Goal: Transaction & Acquisition: Book appointment/travel/reservation

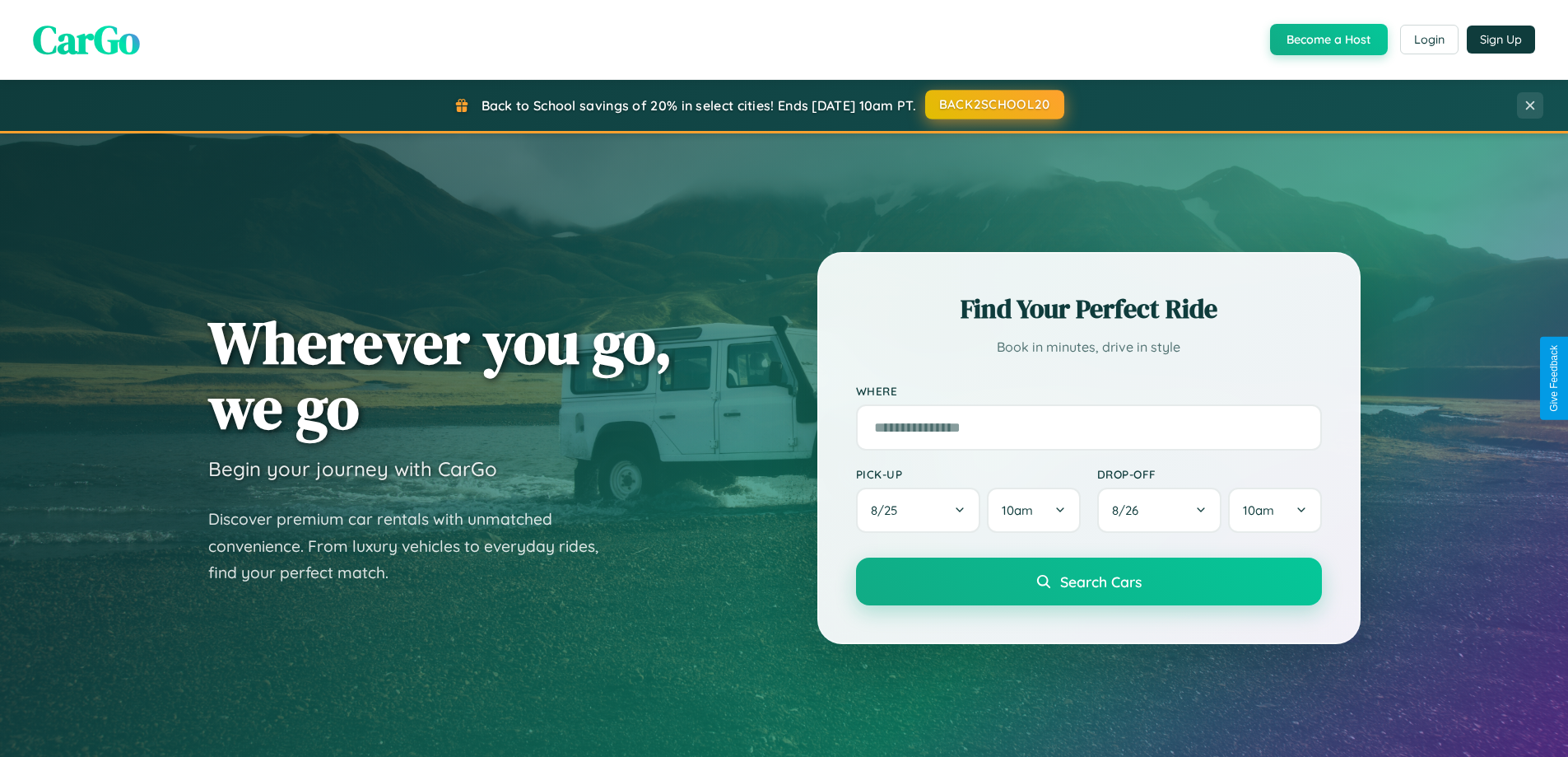
click at [993, 105] on button "BACK2SCHOOL20" at bounding box center [994, 104] width 140 height 30
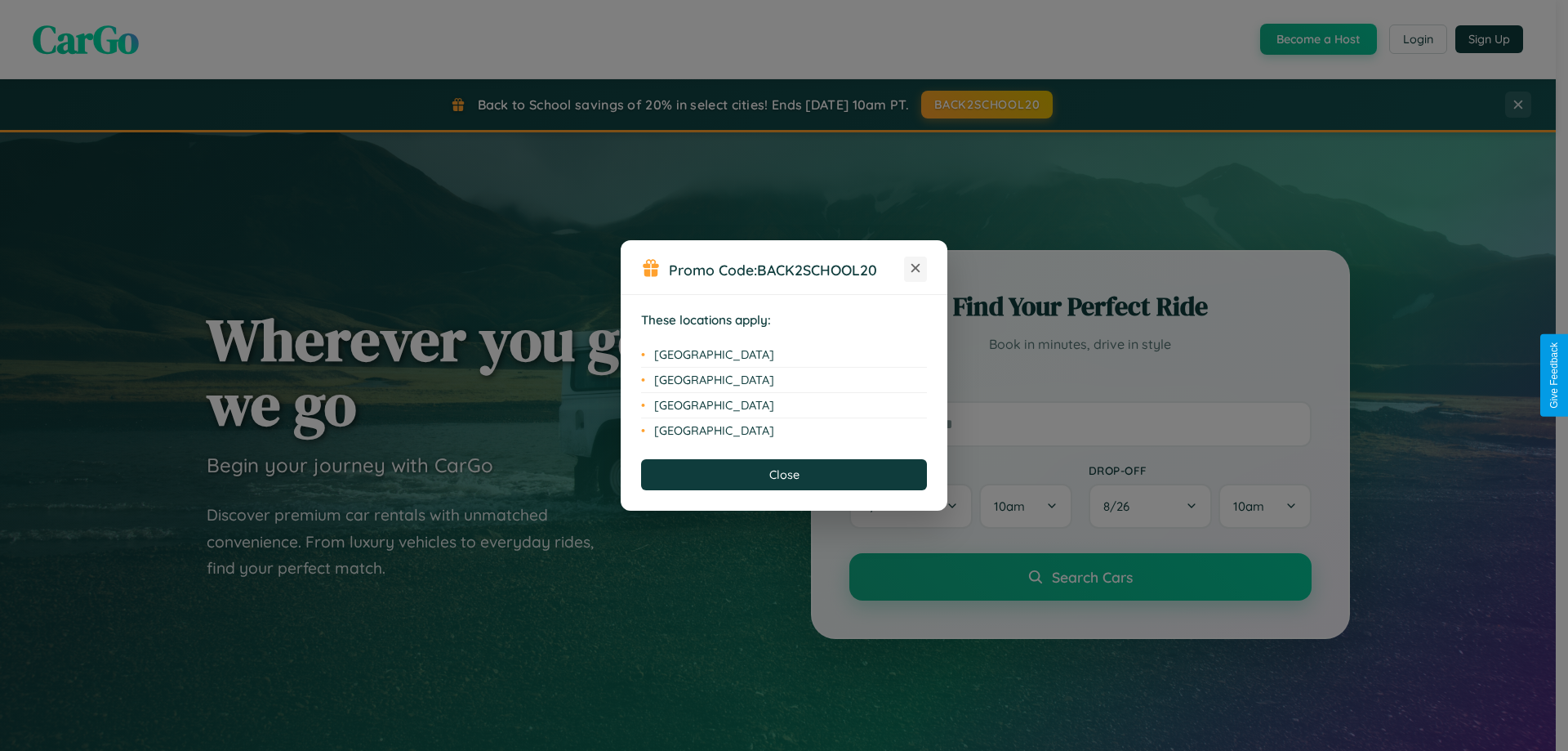
click at [916, 268] on icon at bounding box center [916, 268] width 9 height 9
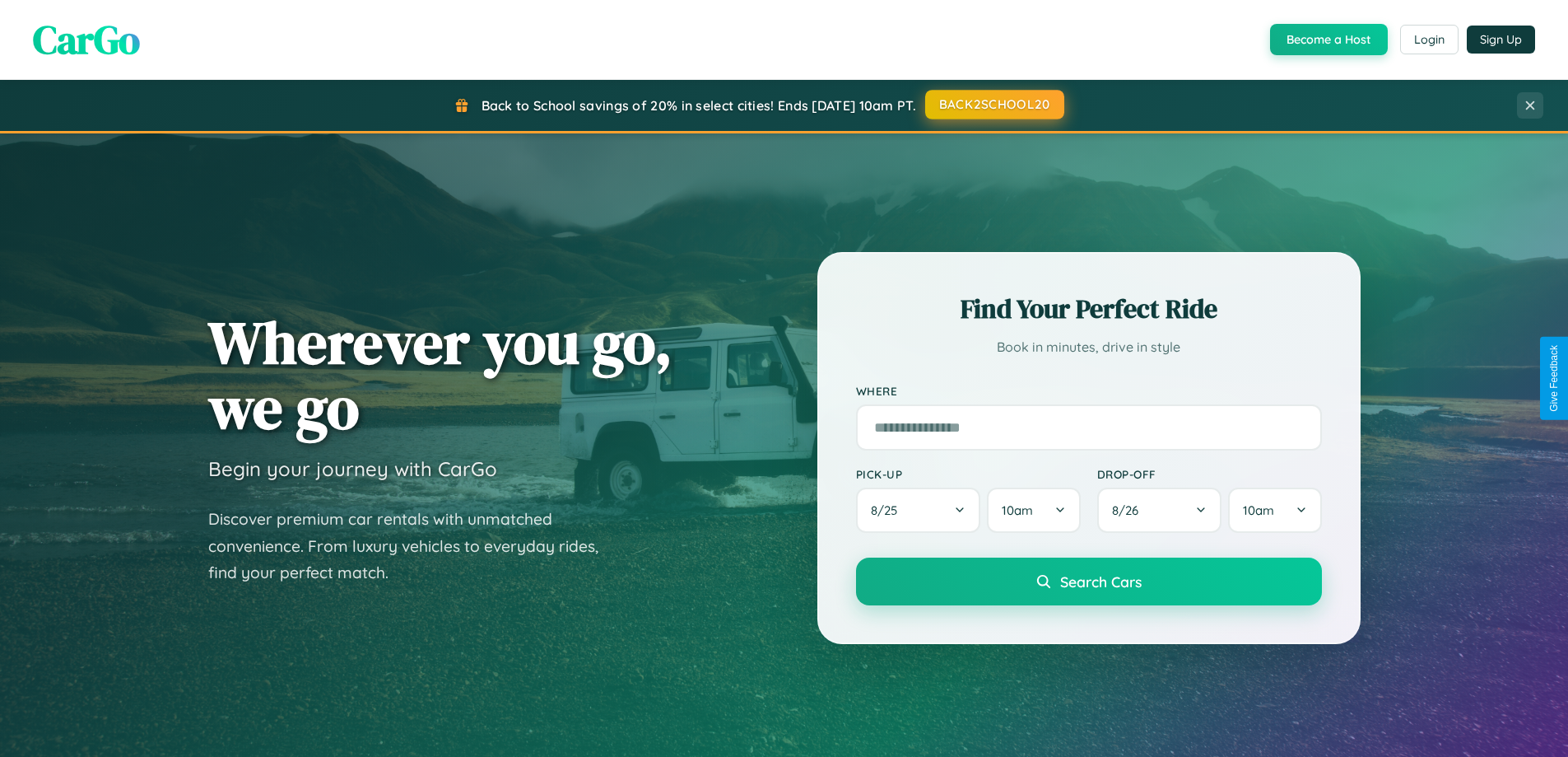
click at [993, 105] on button "BACK2SCHOOL20" at bounding box center [994, 104] width 140 height 30
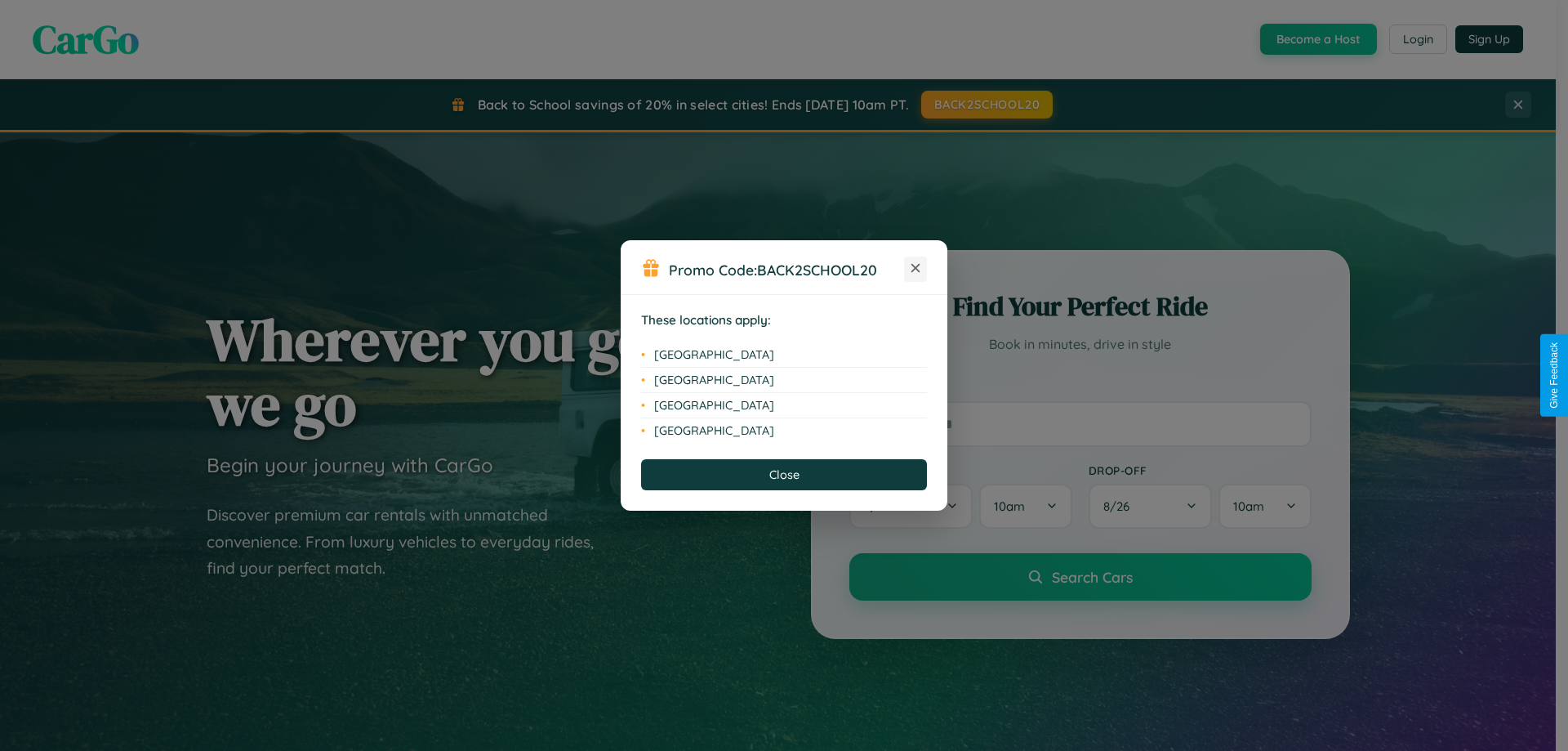
click at [916, 268] on icon at bounding box center [916, 268] width 9 height 9
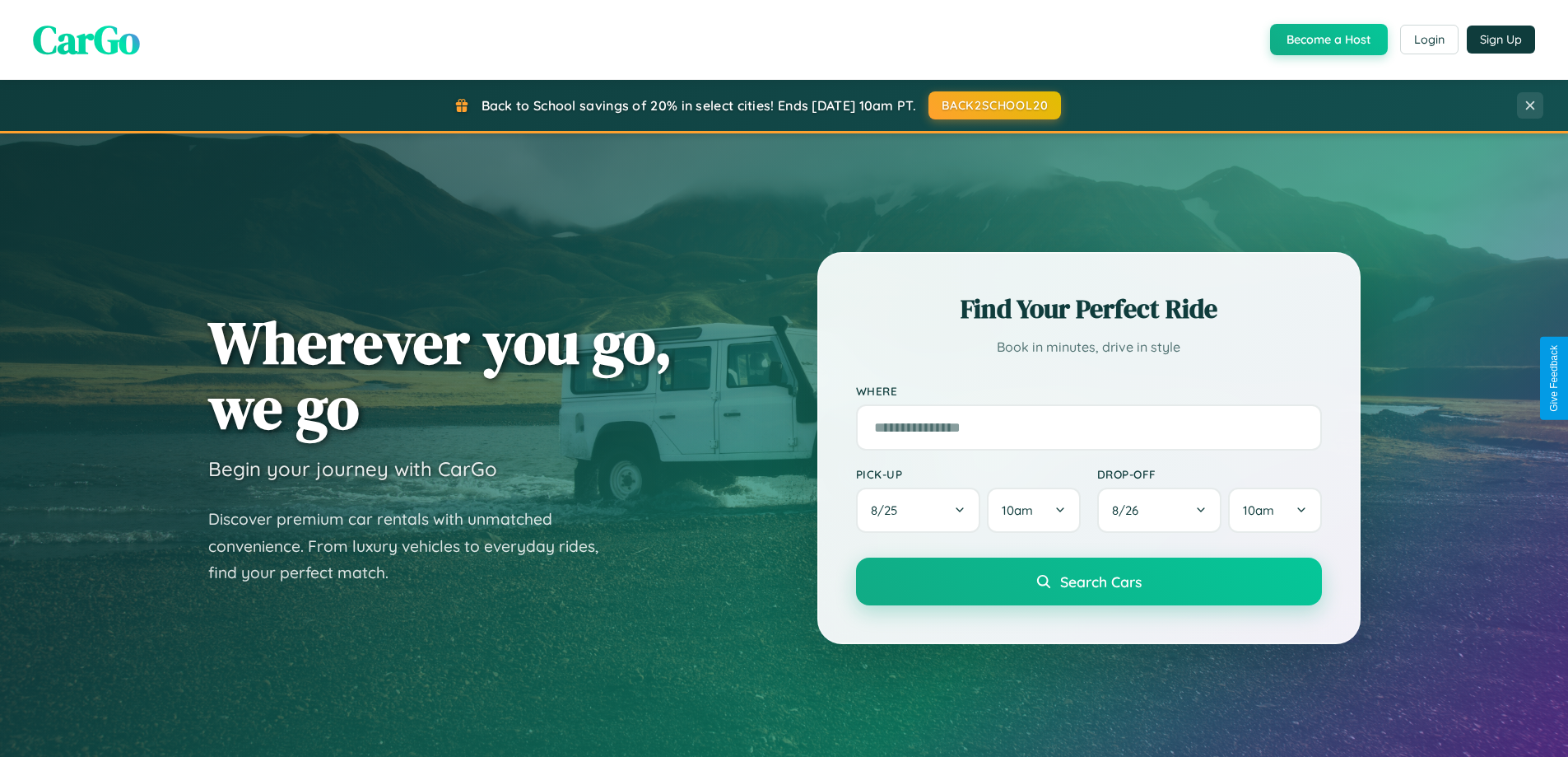
scroll to position [2647, 0]
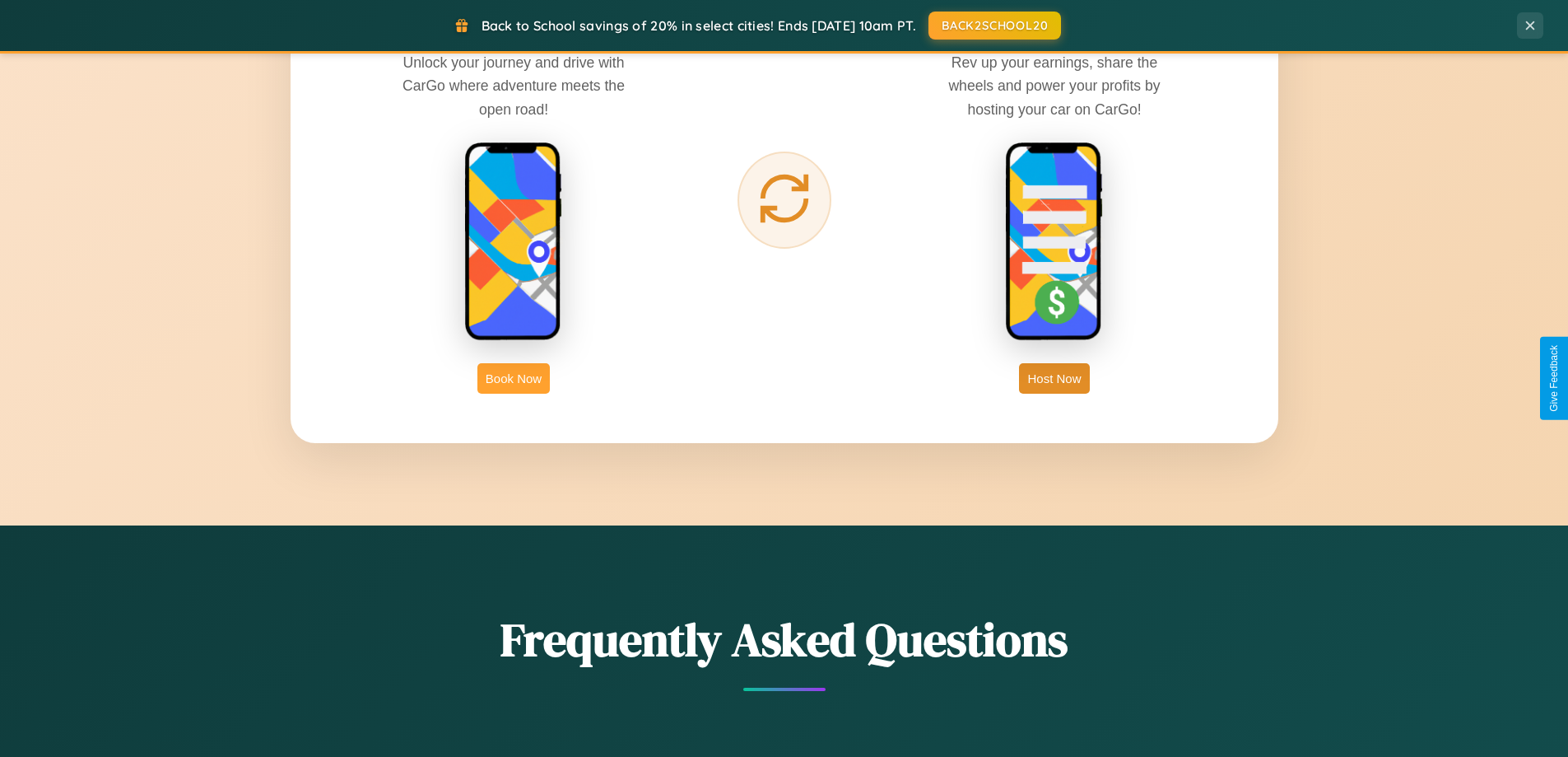
click at [514, 378] on button "Book Now" at bounding box center [513, 378] width 72 height 31
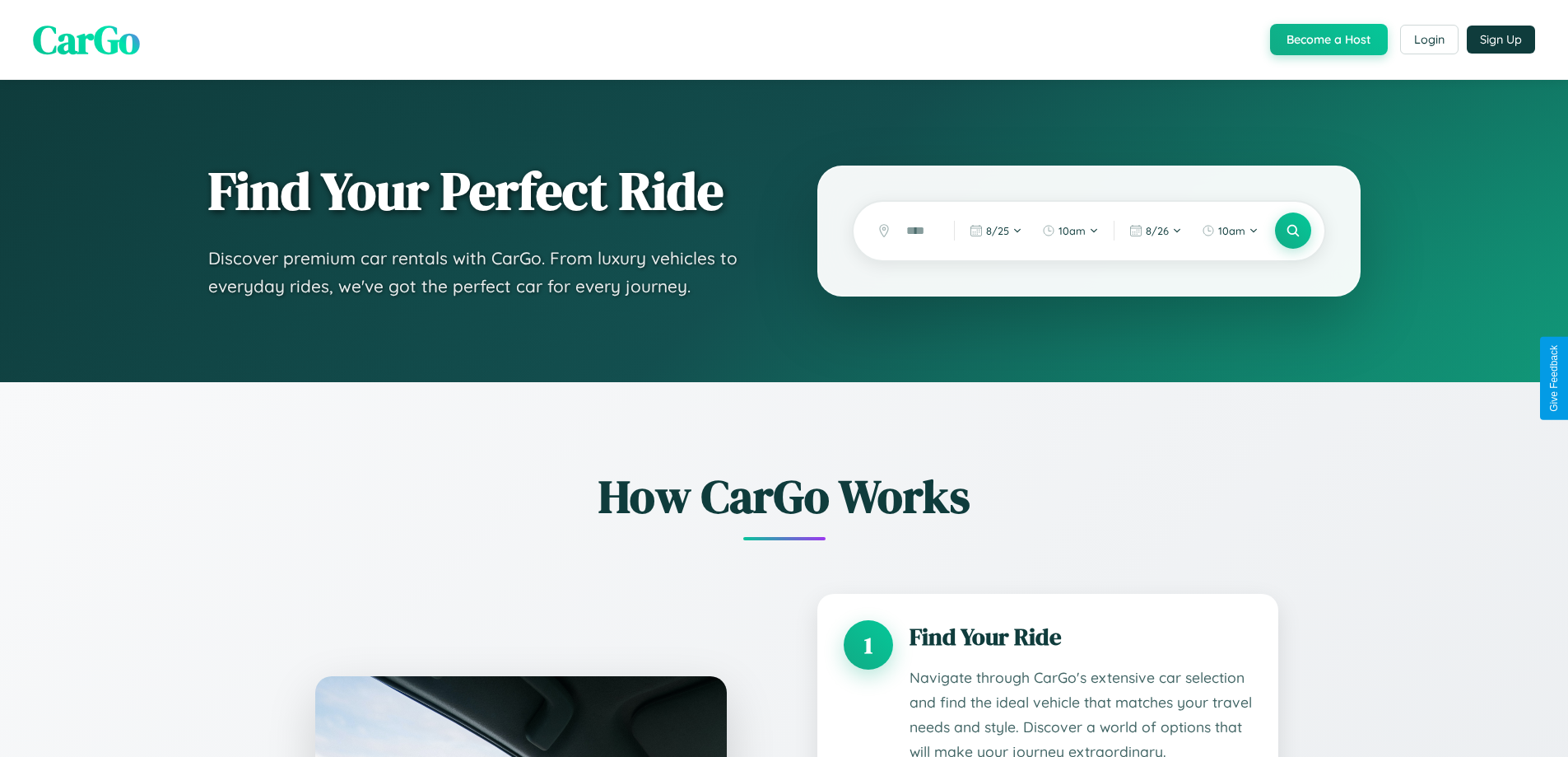
scroll to position [1373, 0]
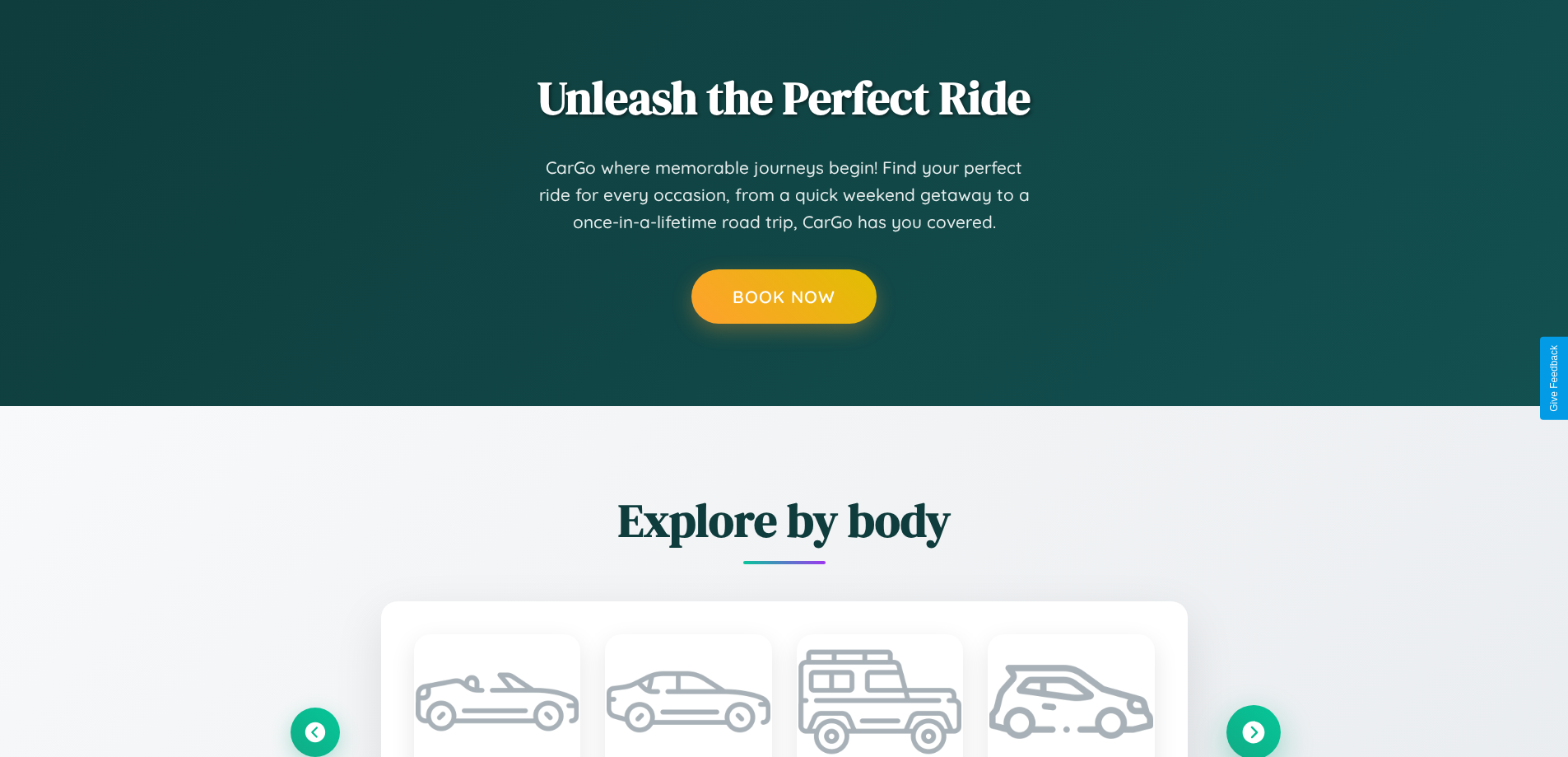
click at [1253, 732] on icon at bounding box center [1253, 731] width 22 height 22
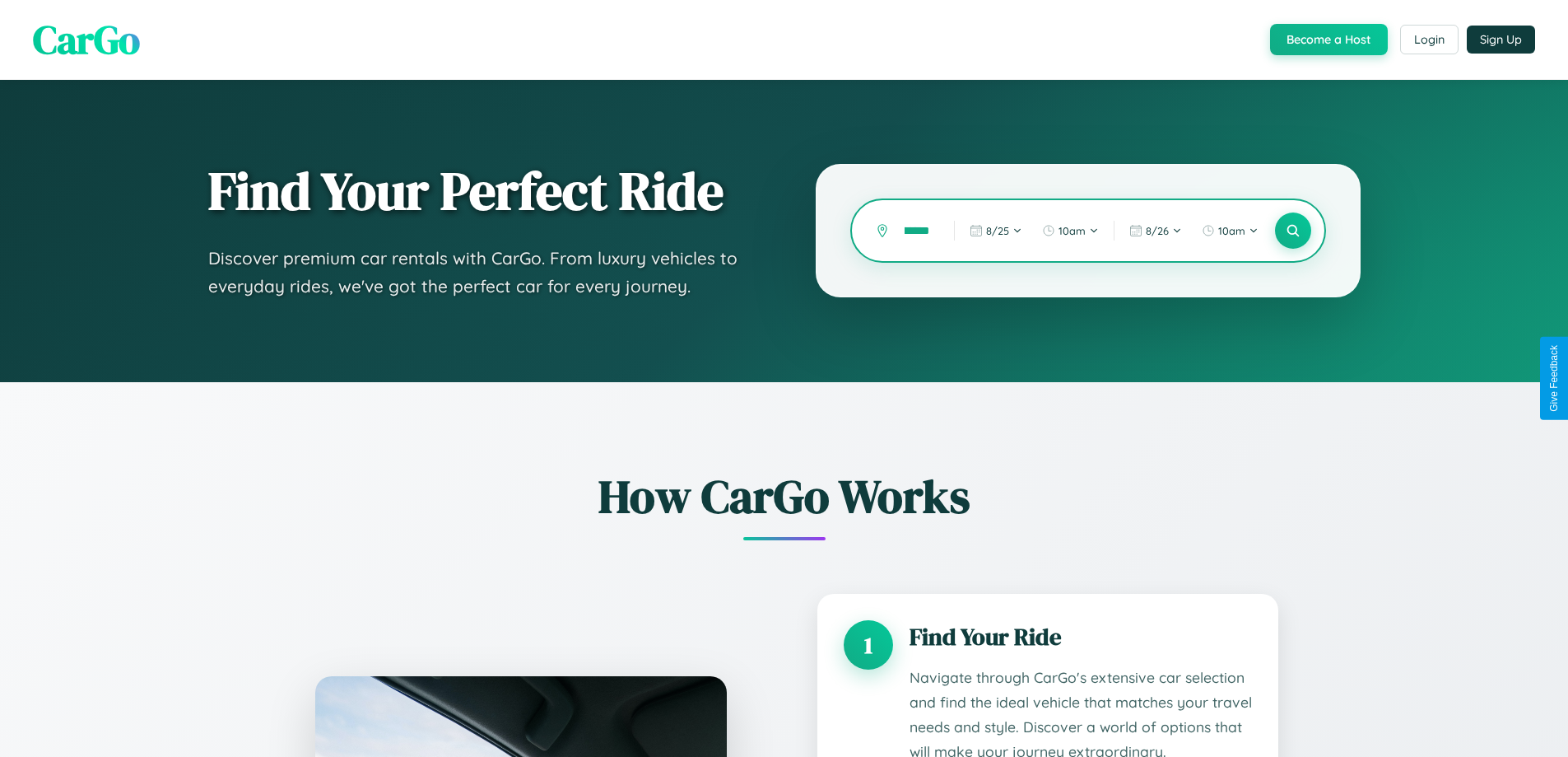
scroll to position [0, 35]
type input "********"
click at [1293, 230] on icon at bounding box center [1293, 231] width 15 height 15
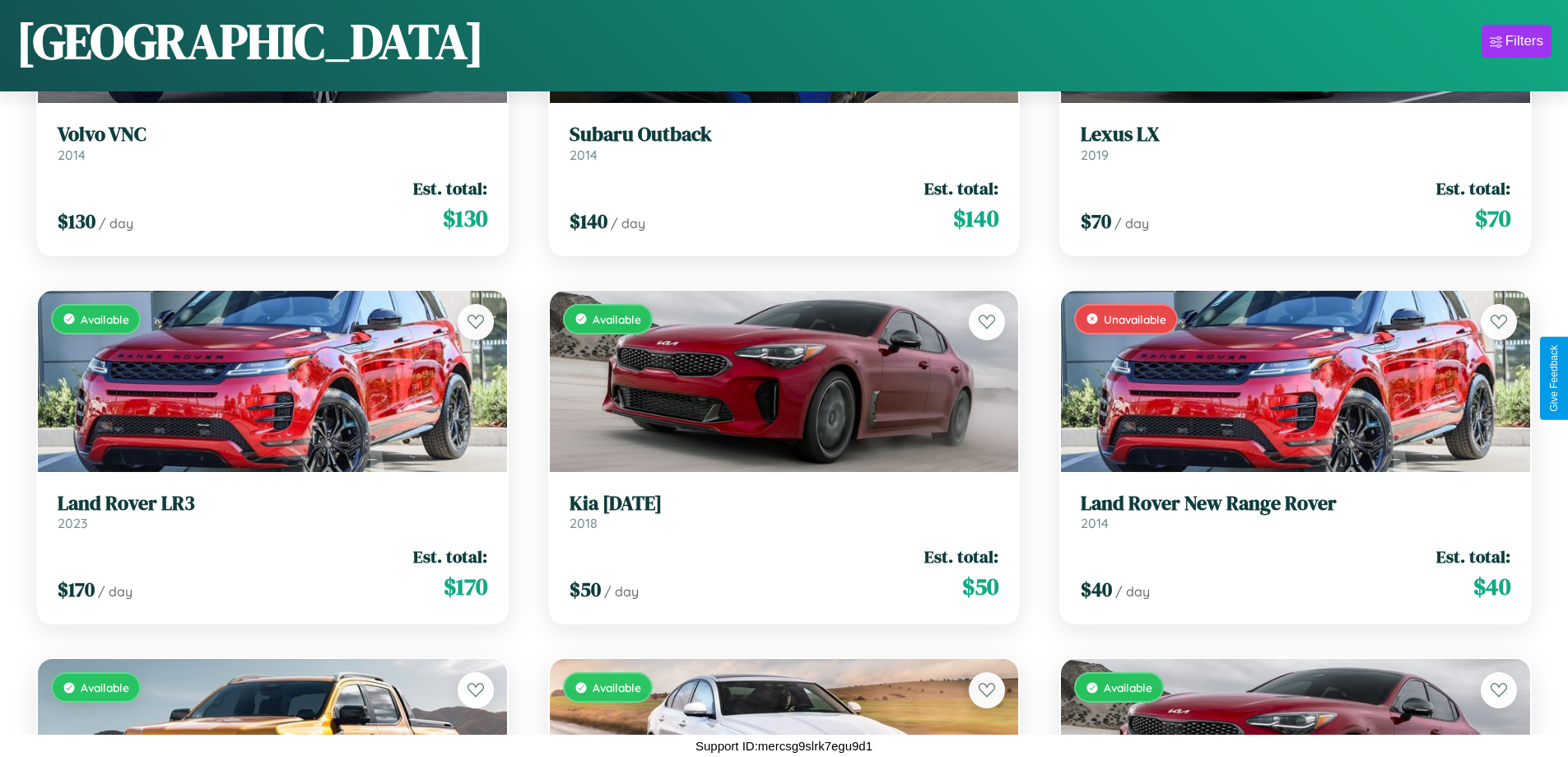
scroll to position [3921, 0]
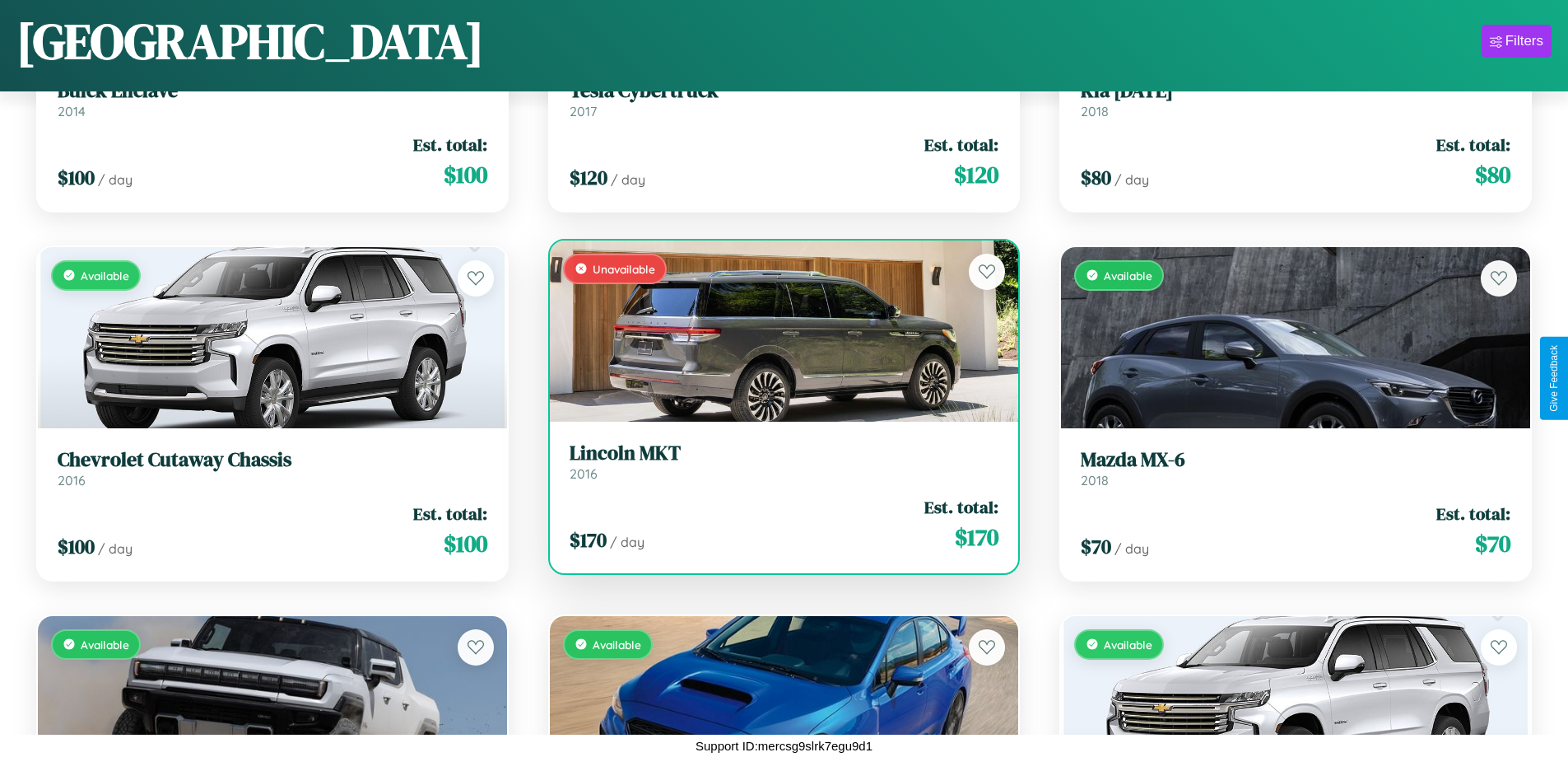
click at [777, 461] on h3 "Lincoln MKT" at bounding box center [784, 453] width 429 height 24
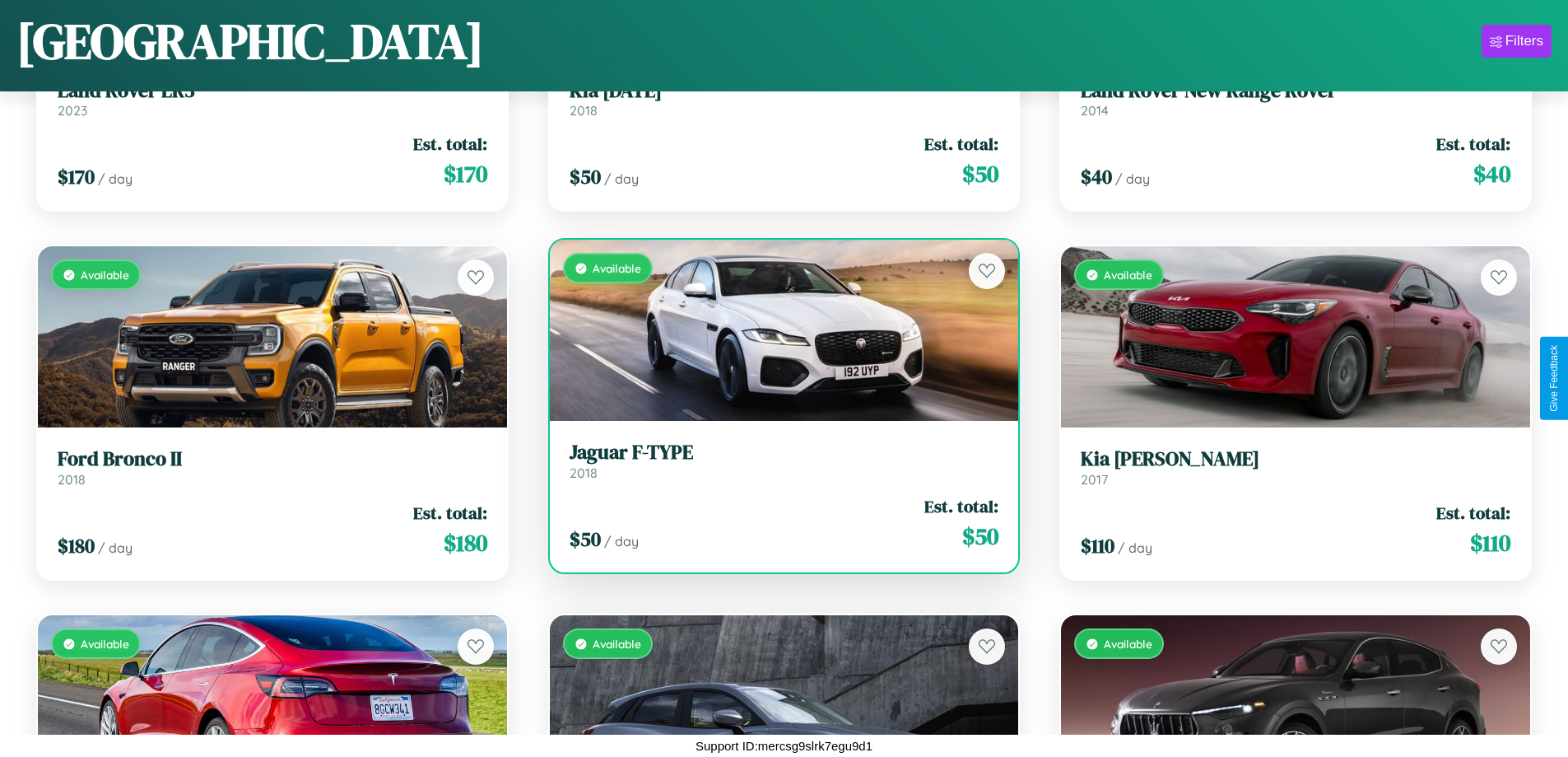
click at [777, 527] on div "$ 50 / day Est. total: $ 50" at bounding box center [784, 523] width 429 height 59
click at [777, 523] on div "$ 50 / day Est. total: $ 50" at bounding box center [784, 523] width 429 height 59
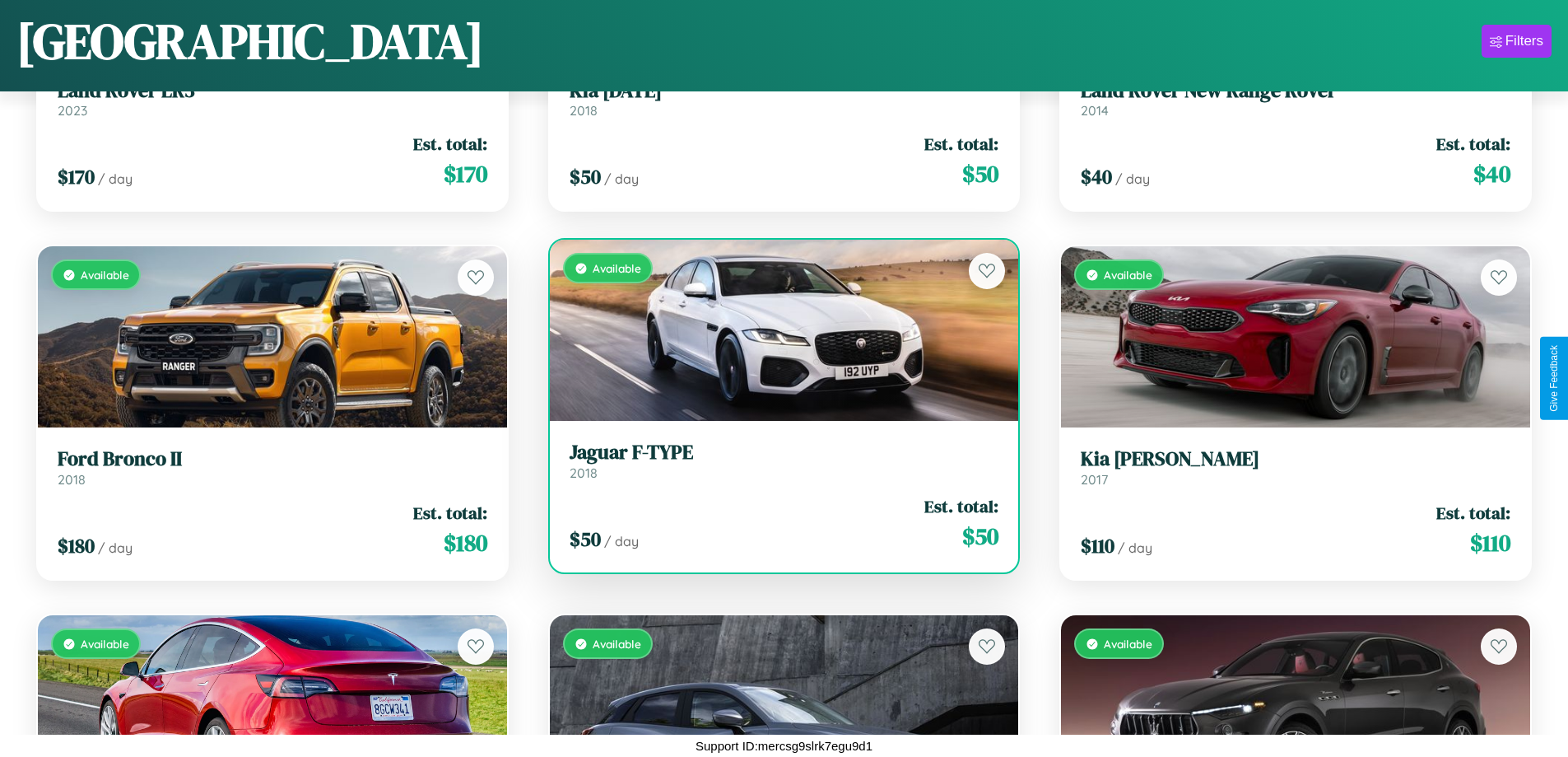
click at [777, 523] on div "$ 50 / day Est. total: $ 50" at bounding box center [784, 523] width 429 height 59
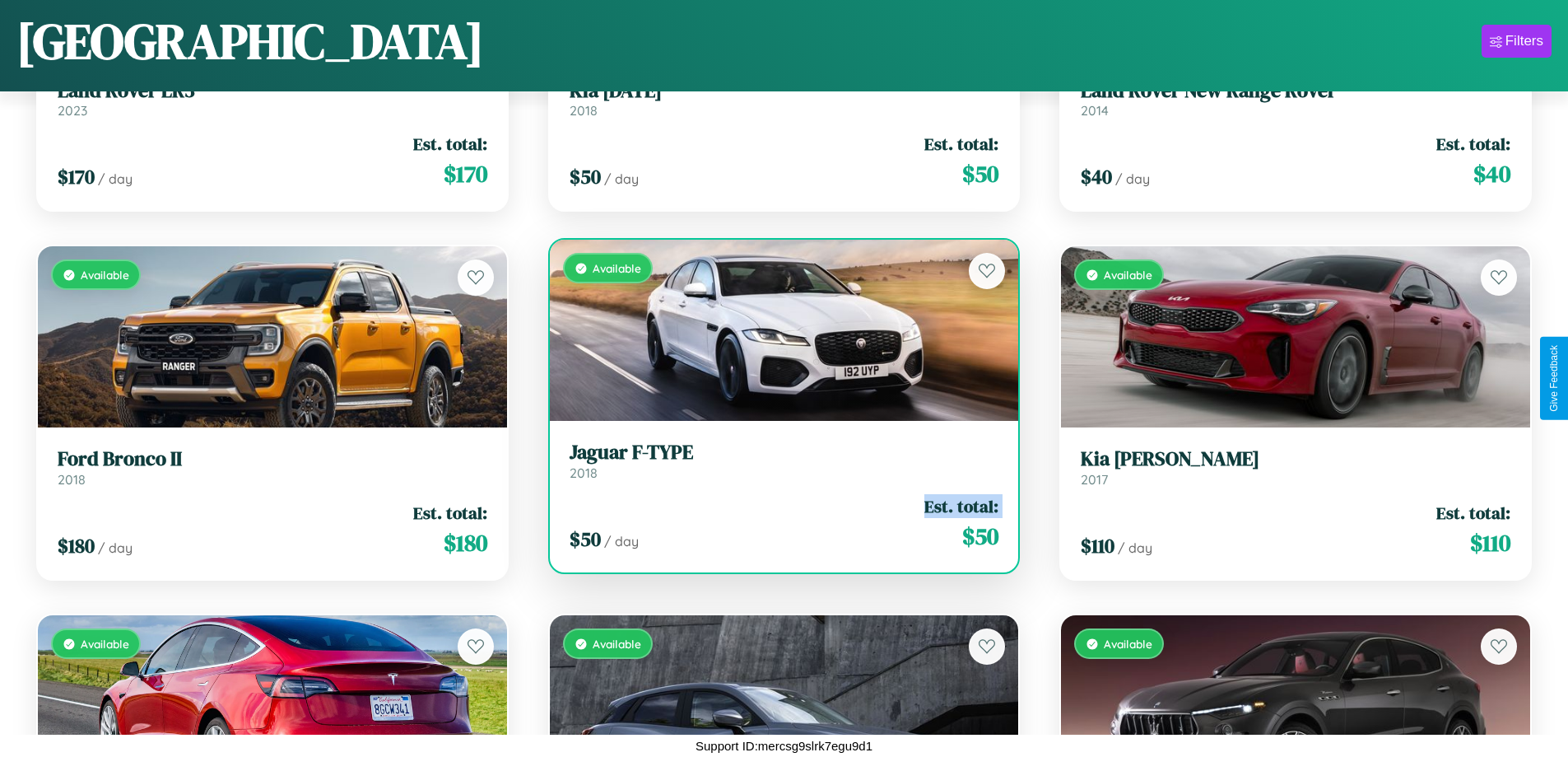
click at [777, 523] on div "$ 50 / day Est. total: $ 50" at bounding box center [784, 523] width 429 height 59
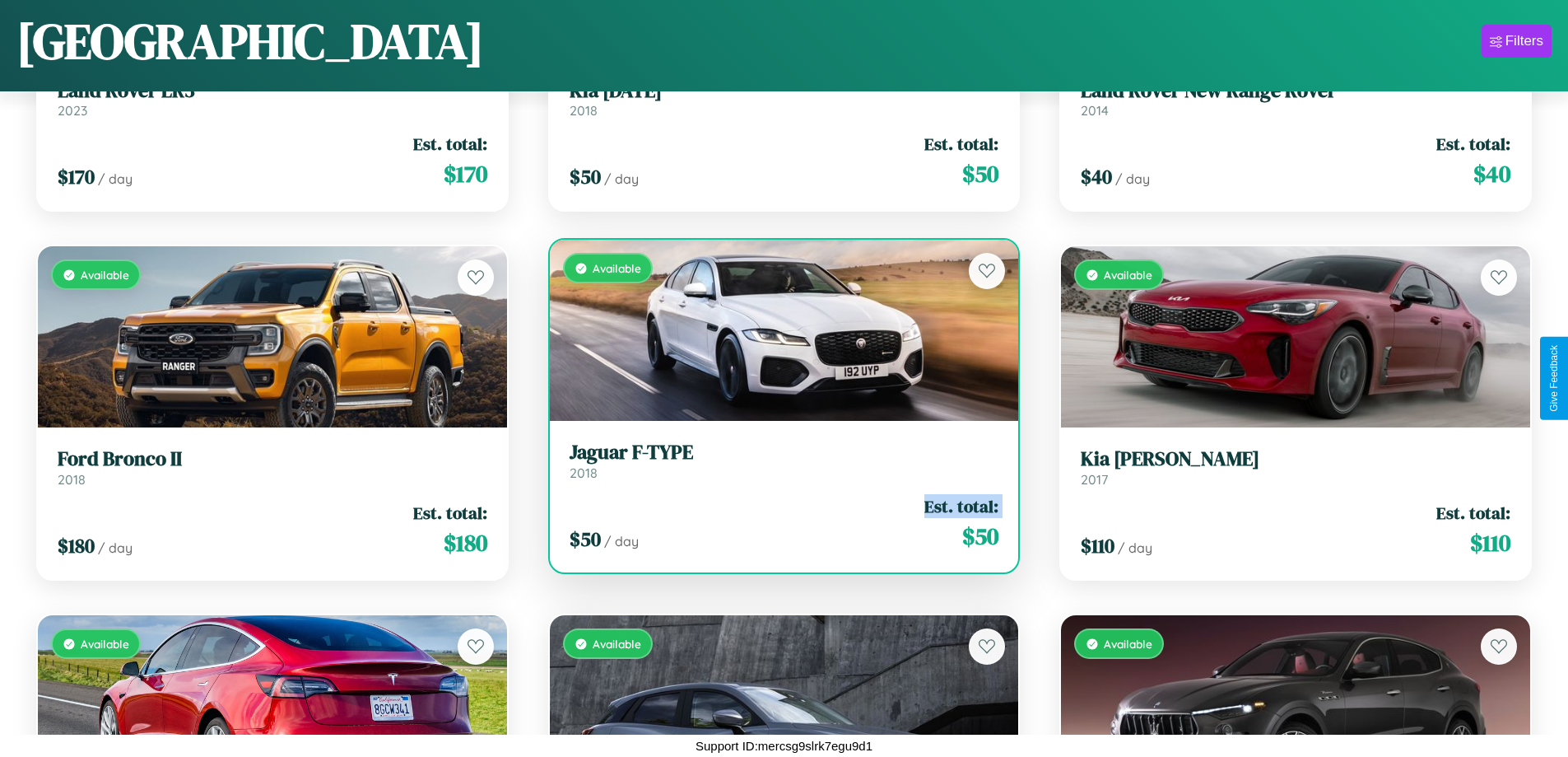
click at [777, 523] on div "$ 50 / day Est. total: $ 50" at bounding box center [784, 523] width 429 height 59
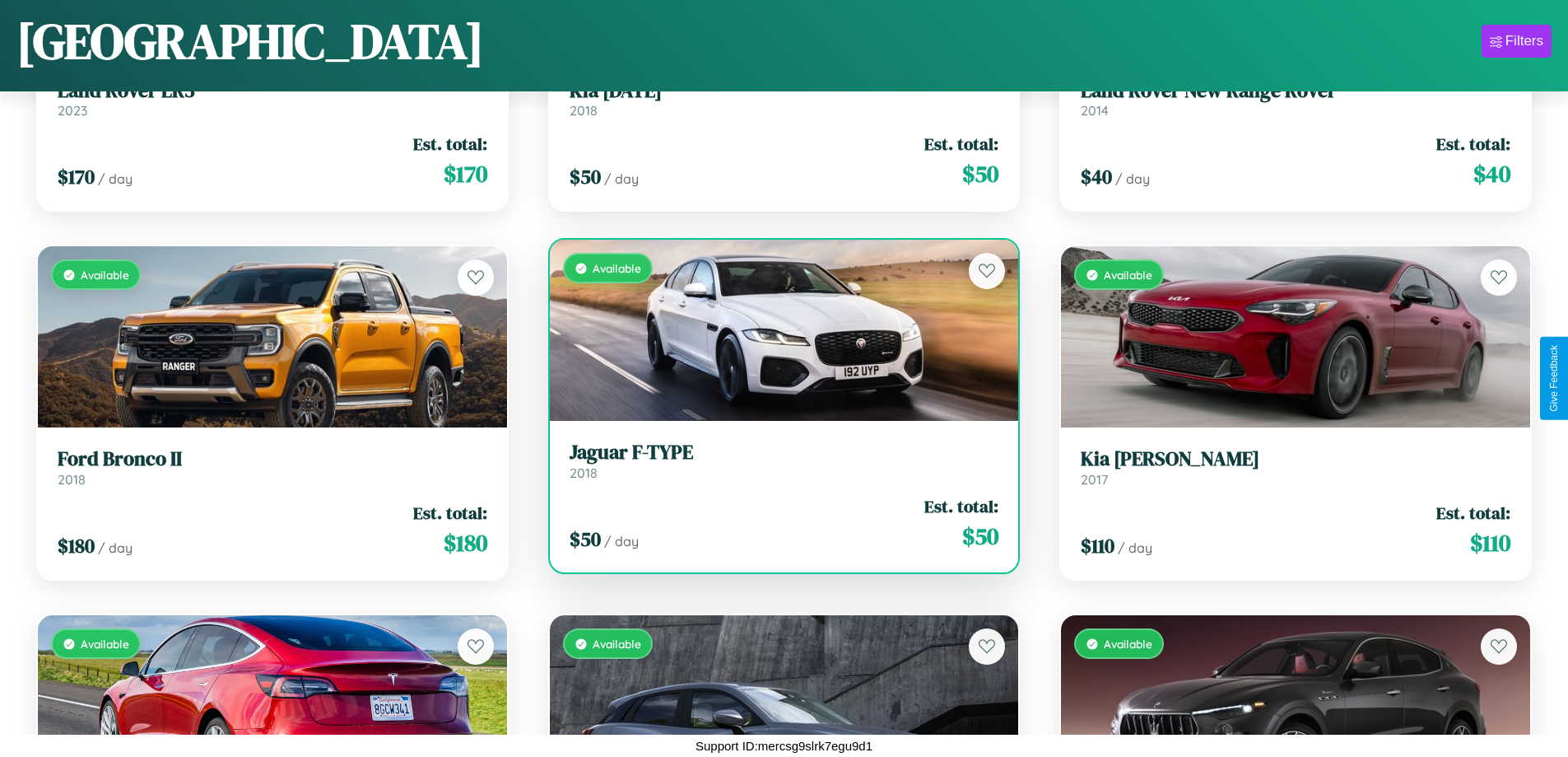
click at [777, 523] on div "$ 50 / day Est. total: $ 50" at bounding box center [784, 523] width 429 height 59
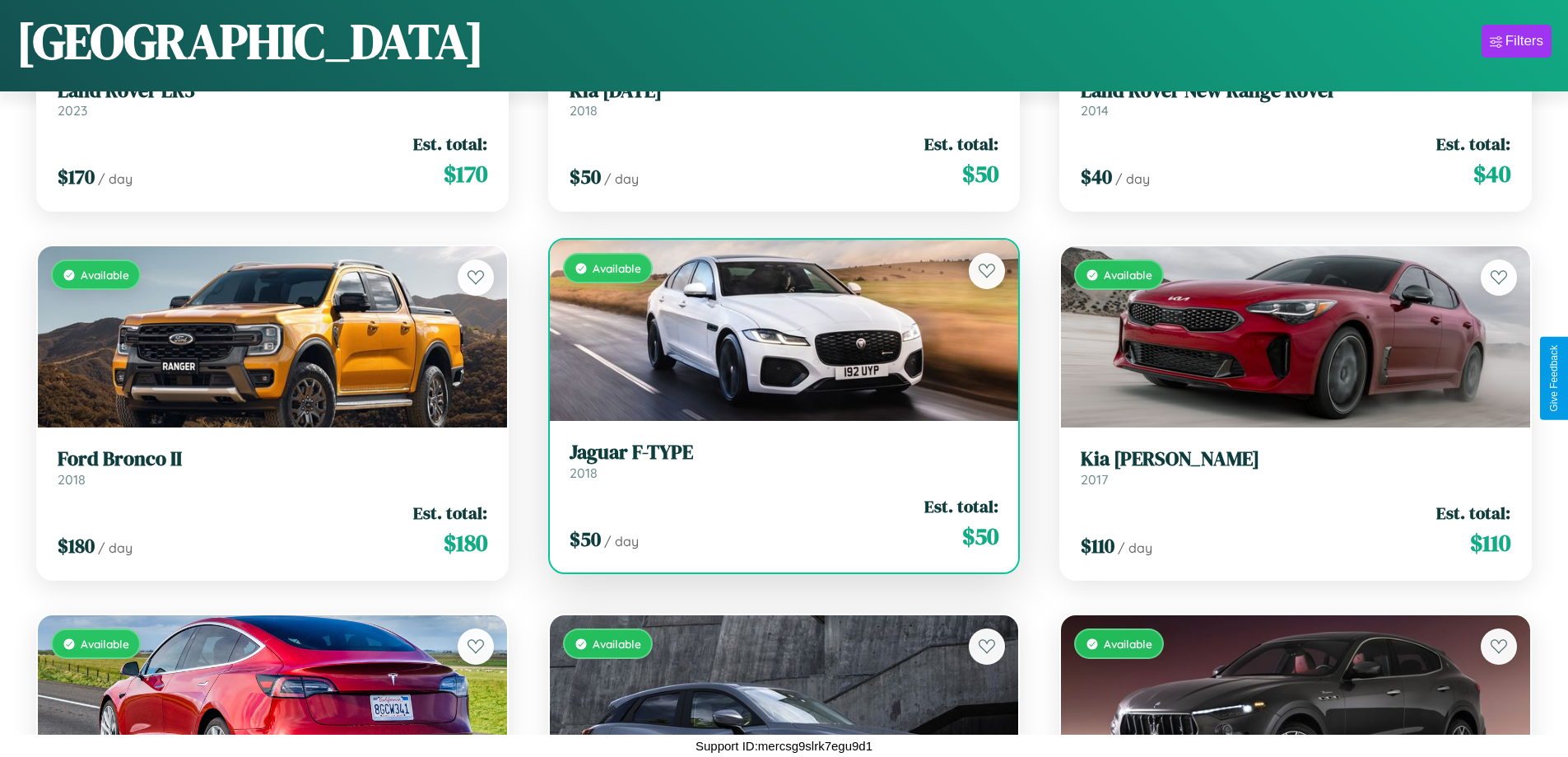
click at [777, 460] on h3 "Jaguar F-TYPE" at bounding box center [784, 453] width 429 height 24
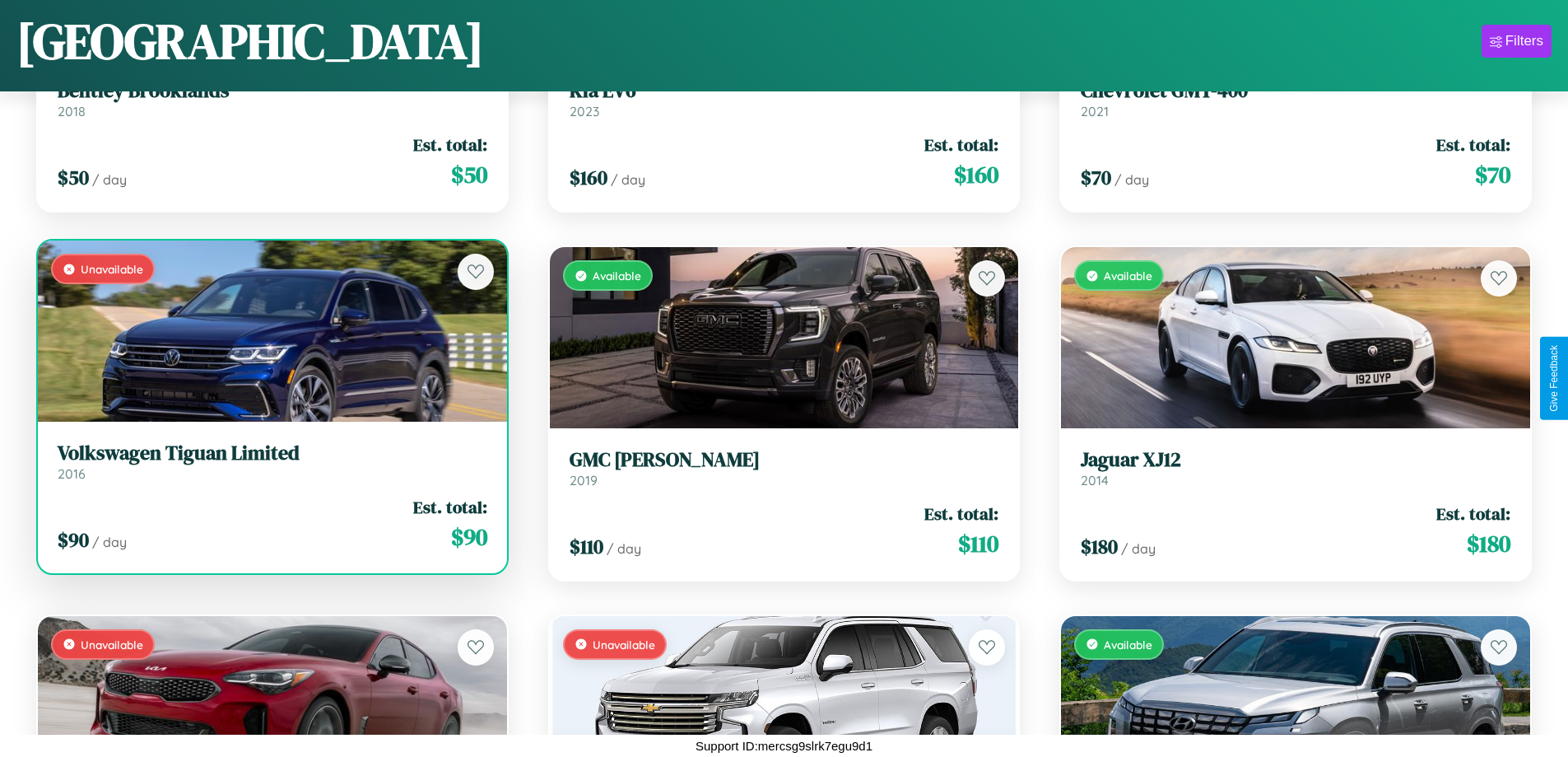
click at [270, 468] on link "Volkswagen Tiguan Limited 2016" at bounding box center [272, 461] width 429 height 40
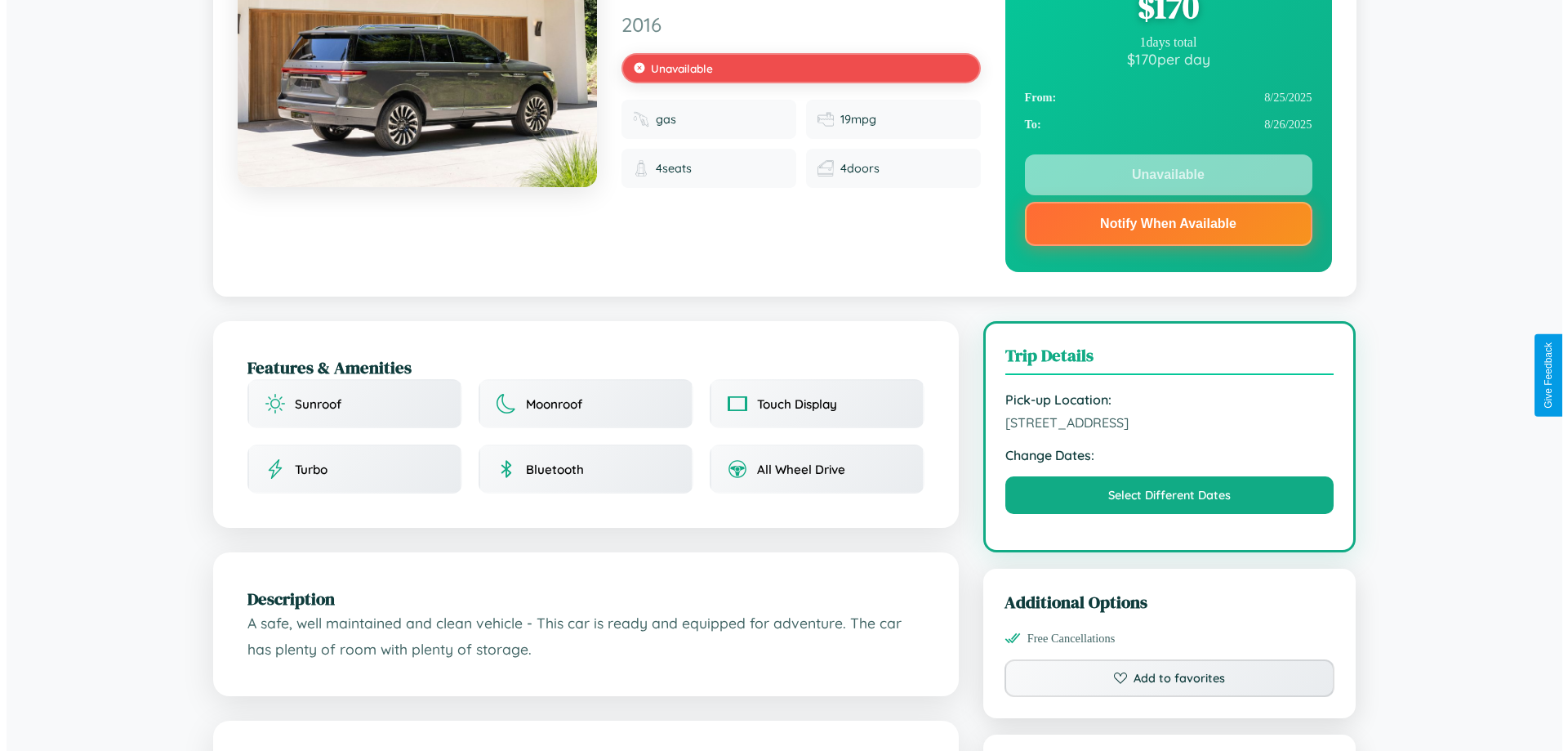
scroll to position [475, 0]
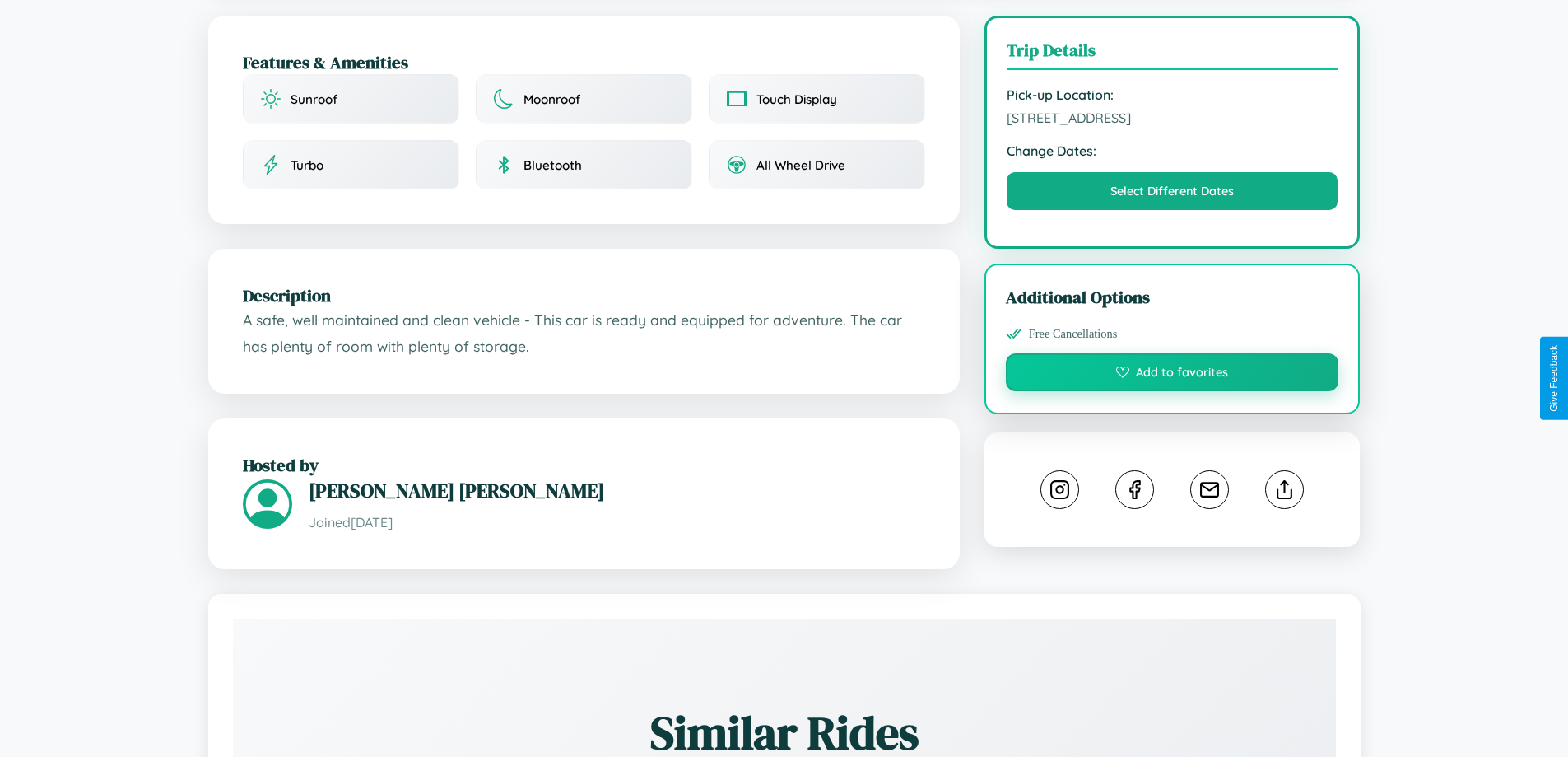
click at [1172, 376] on button "Add to favorites" at bounding box center [1172, 372] width 333 height 38
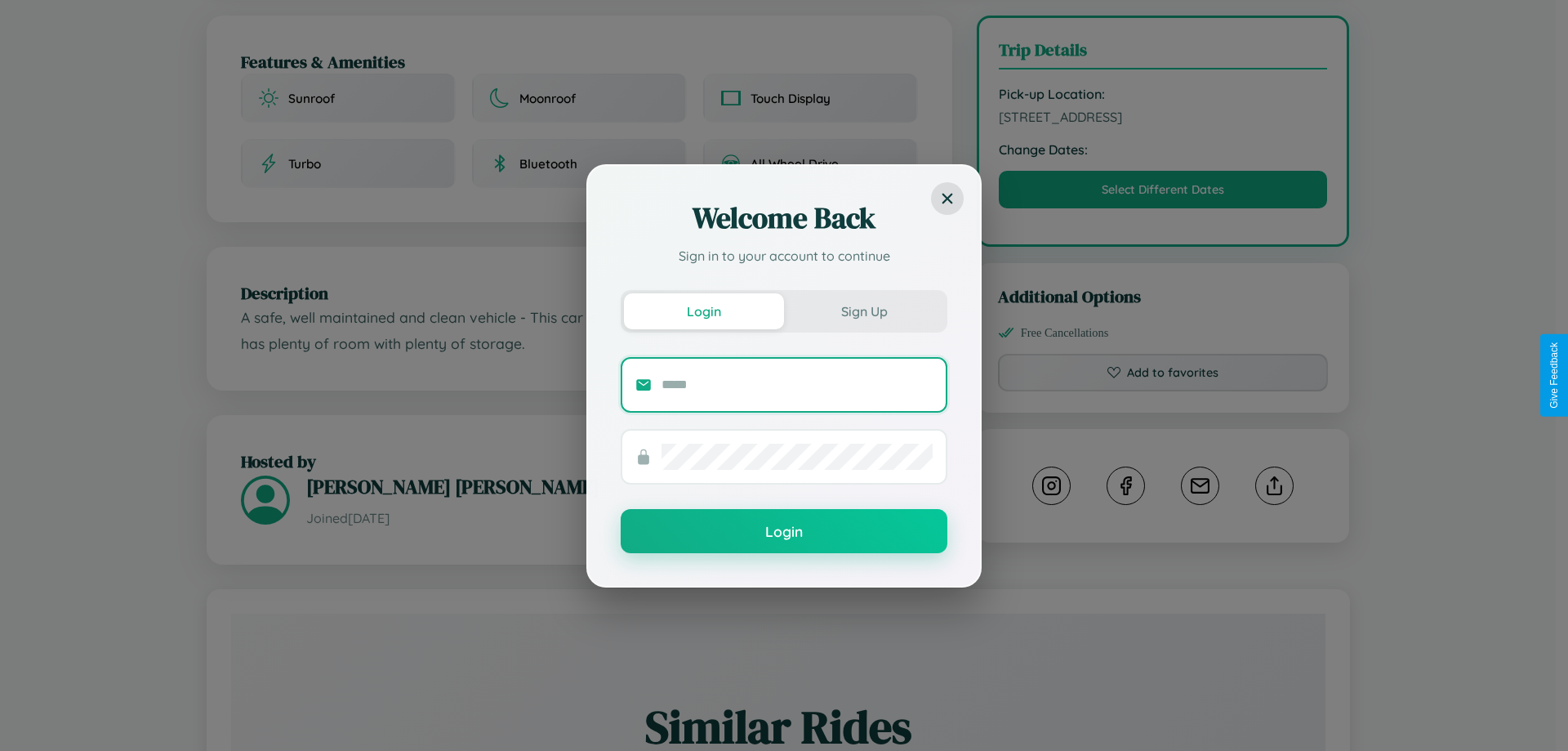
click at [797, 384] on input "text" at bounding box center [797, 384] width 271 height 26
type input "**********"
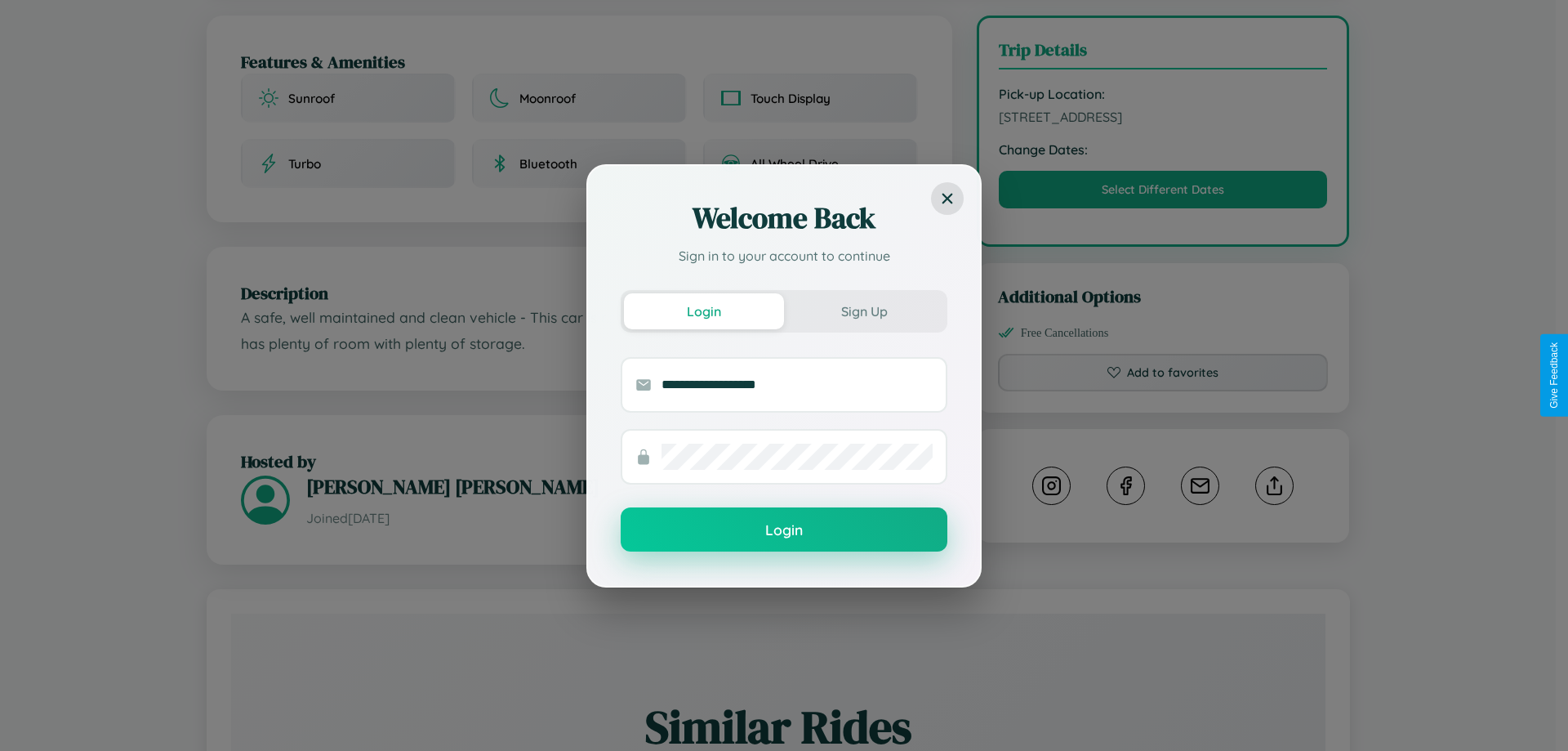
click at [784, 529] on button "Login" at bounding box center [784, 529] width 327 height 44
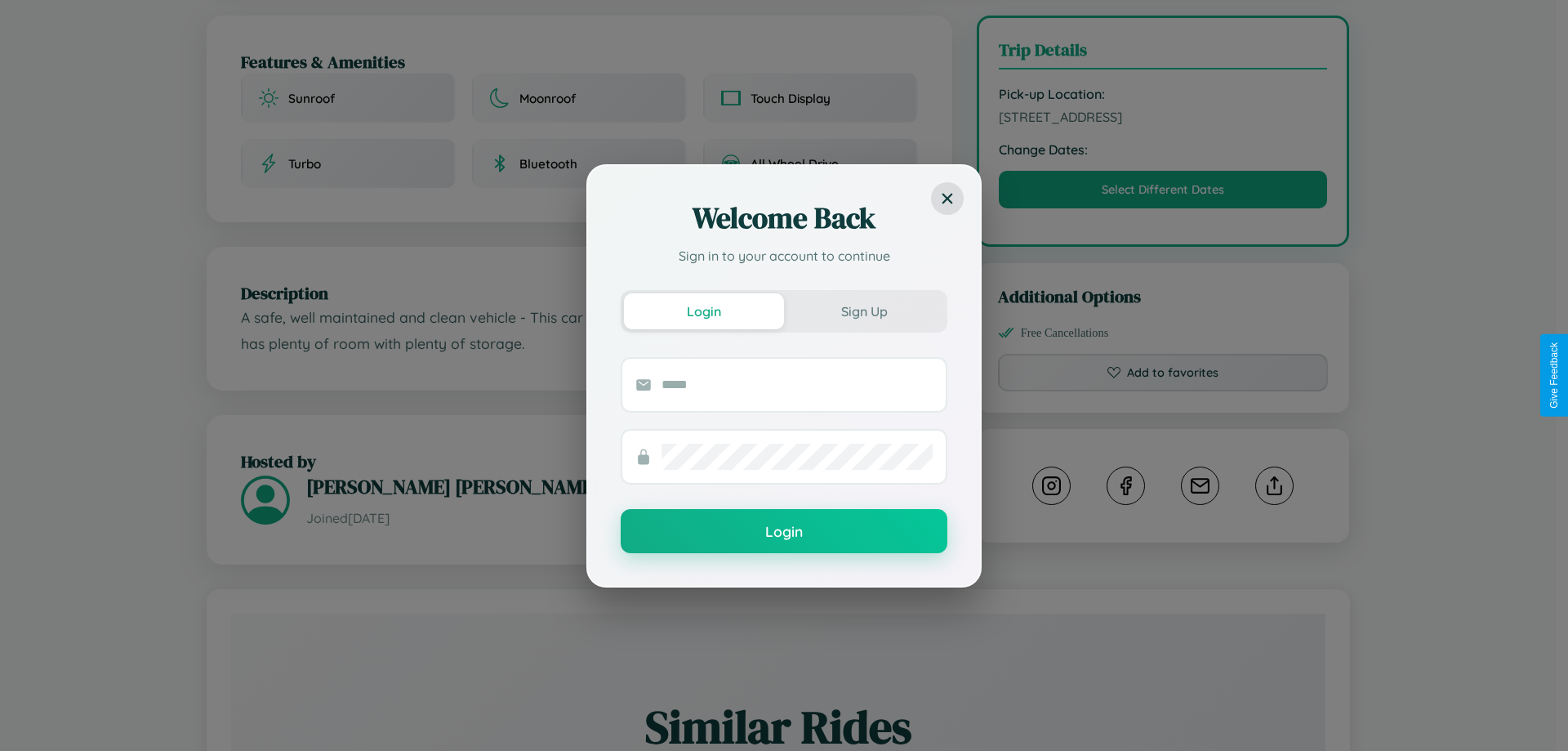
click at [1163, 376] on div "Welcome Back Sign in to your account to continue Login Sign Up Login" at bounding box center [784, 376] width 1568 height 751
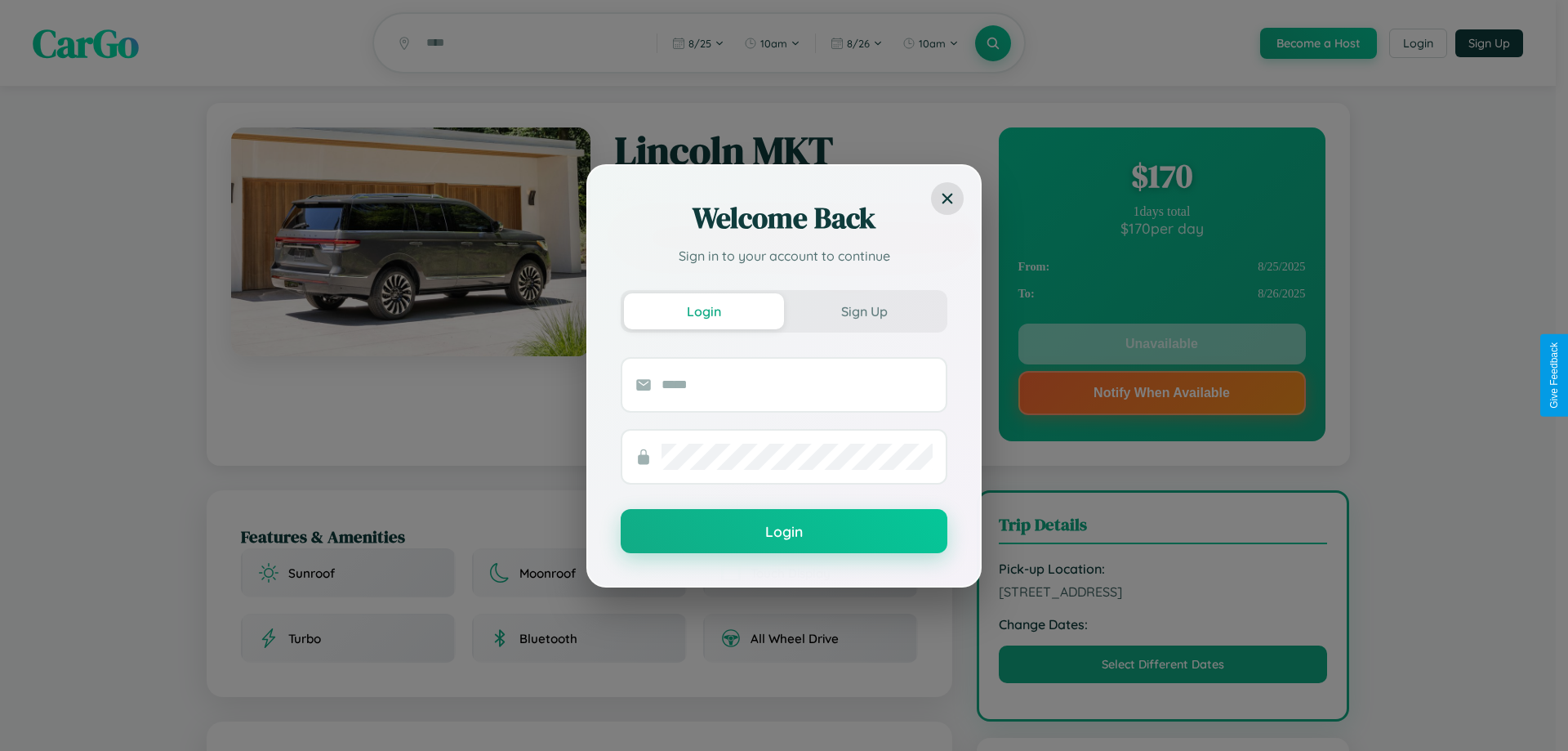
click at [1161, 347] on div "Welcome Back Sign in to your account to continue Login Sign Up Login" at bounding box center [784, 376] width 1568 height 751
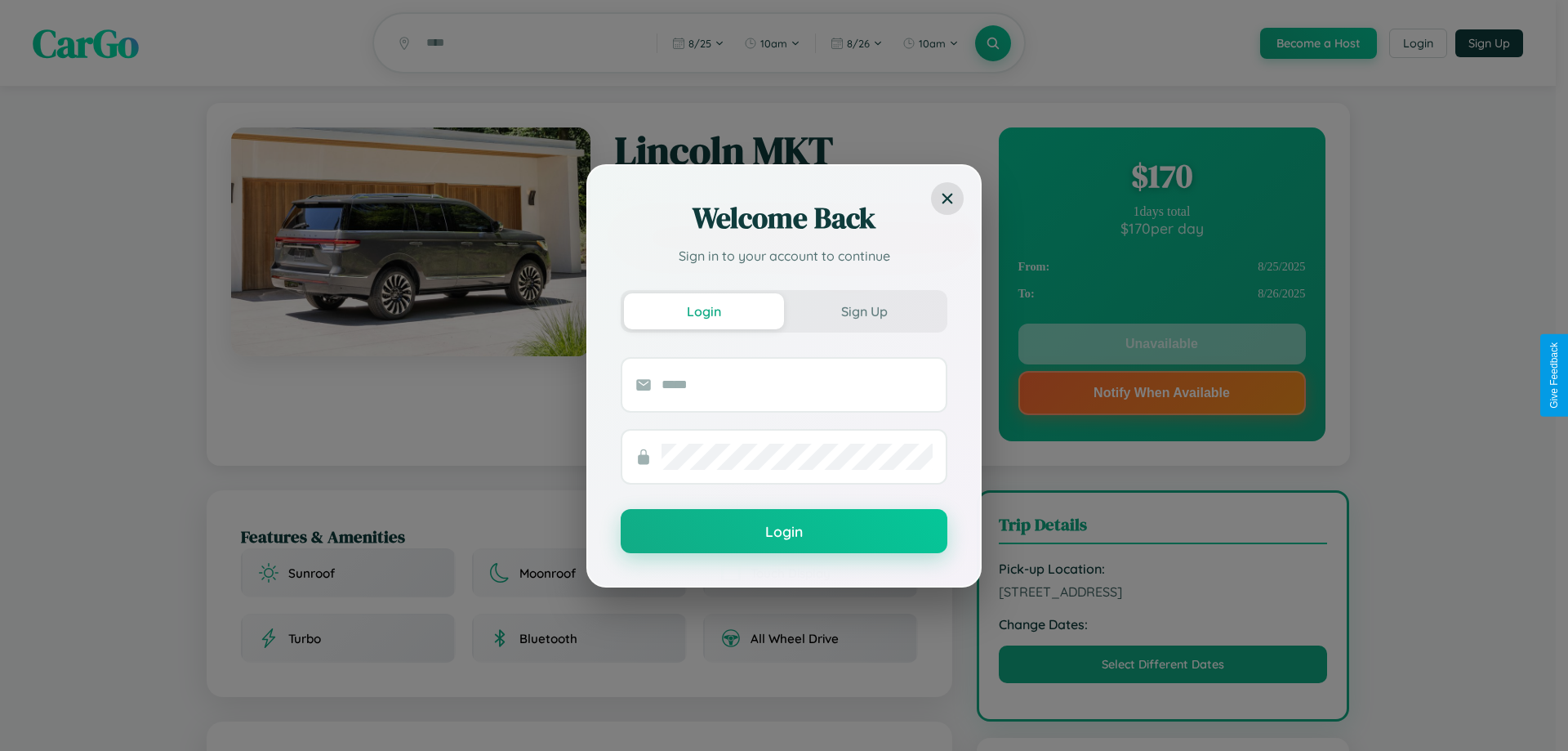
click at [1161, 347] on div "Welcome Back Sign in to your account to continue Login Sign Up Login" at bounding box center [784, 376] width 1568 height 751
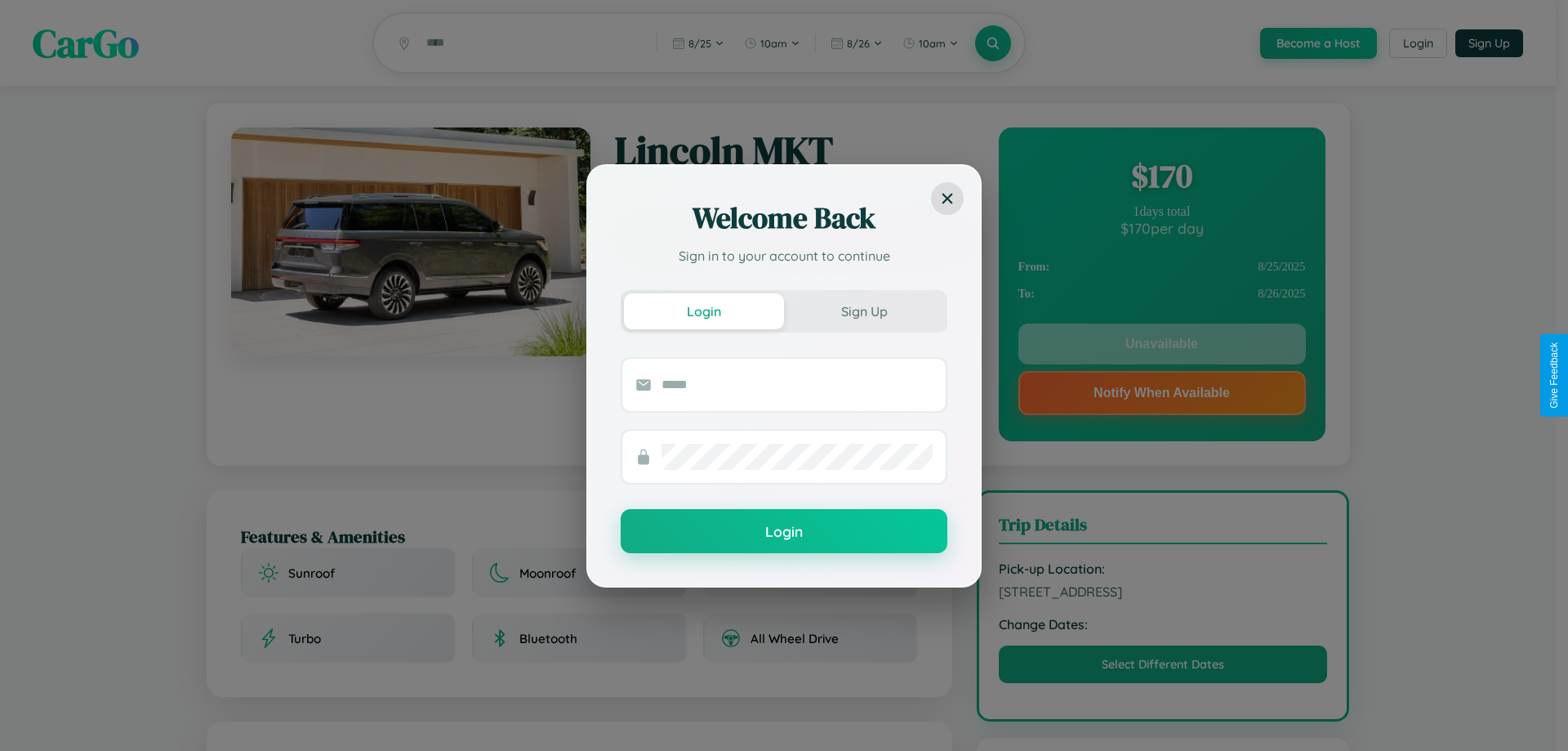
click at [1161, 347] on div "Welcome Back Sign in to your account to continue Login Sign Up Login" at bounding box center [784, 376] width 1568 height 751
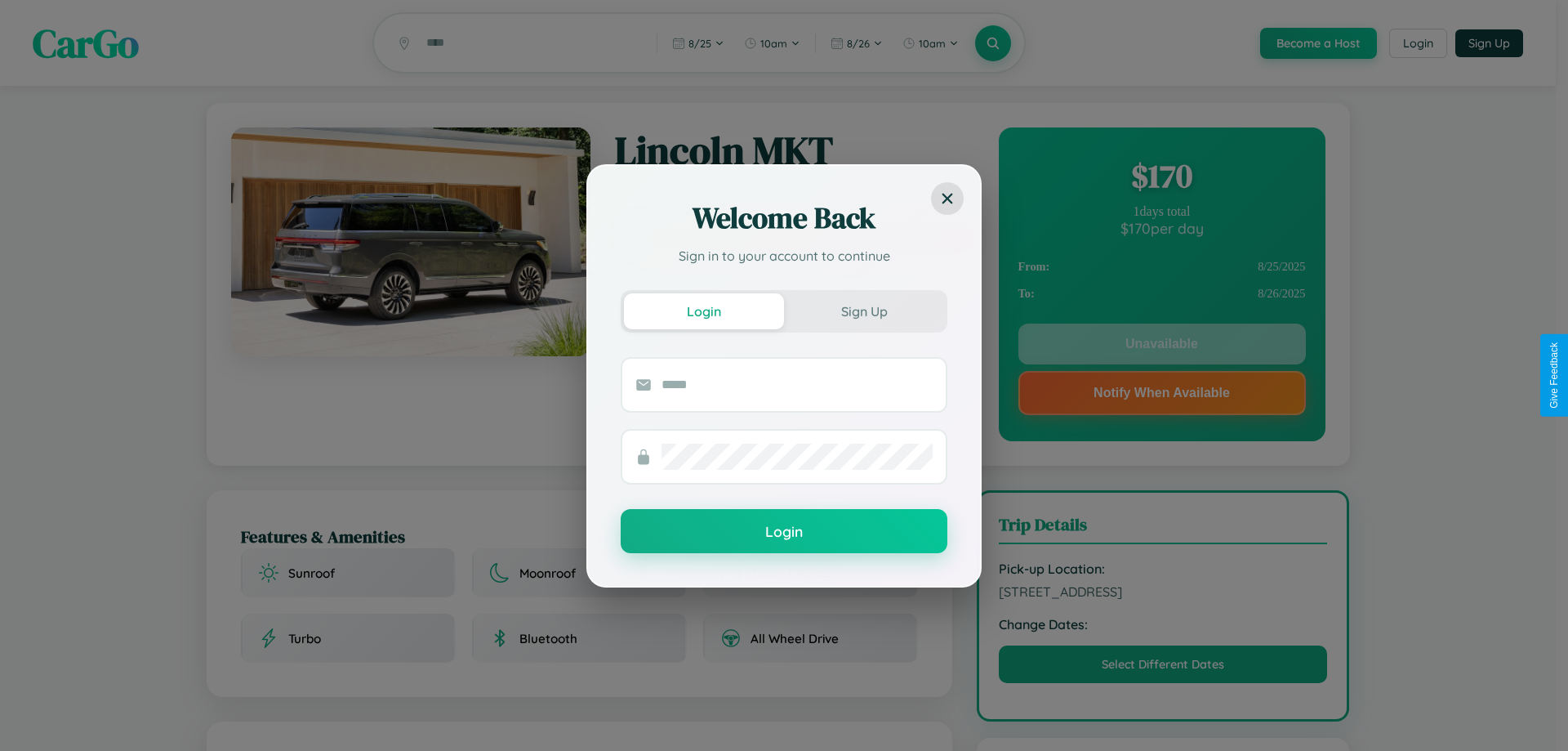
click at [1161, 347] on div "Welcome Back Sign in to your account to continue Login Sign Up Login" at bounding box center [784, 376] width 1568 height 751
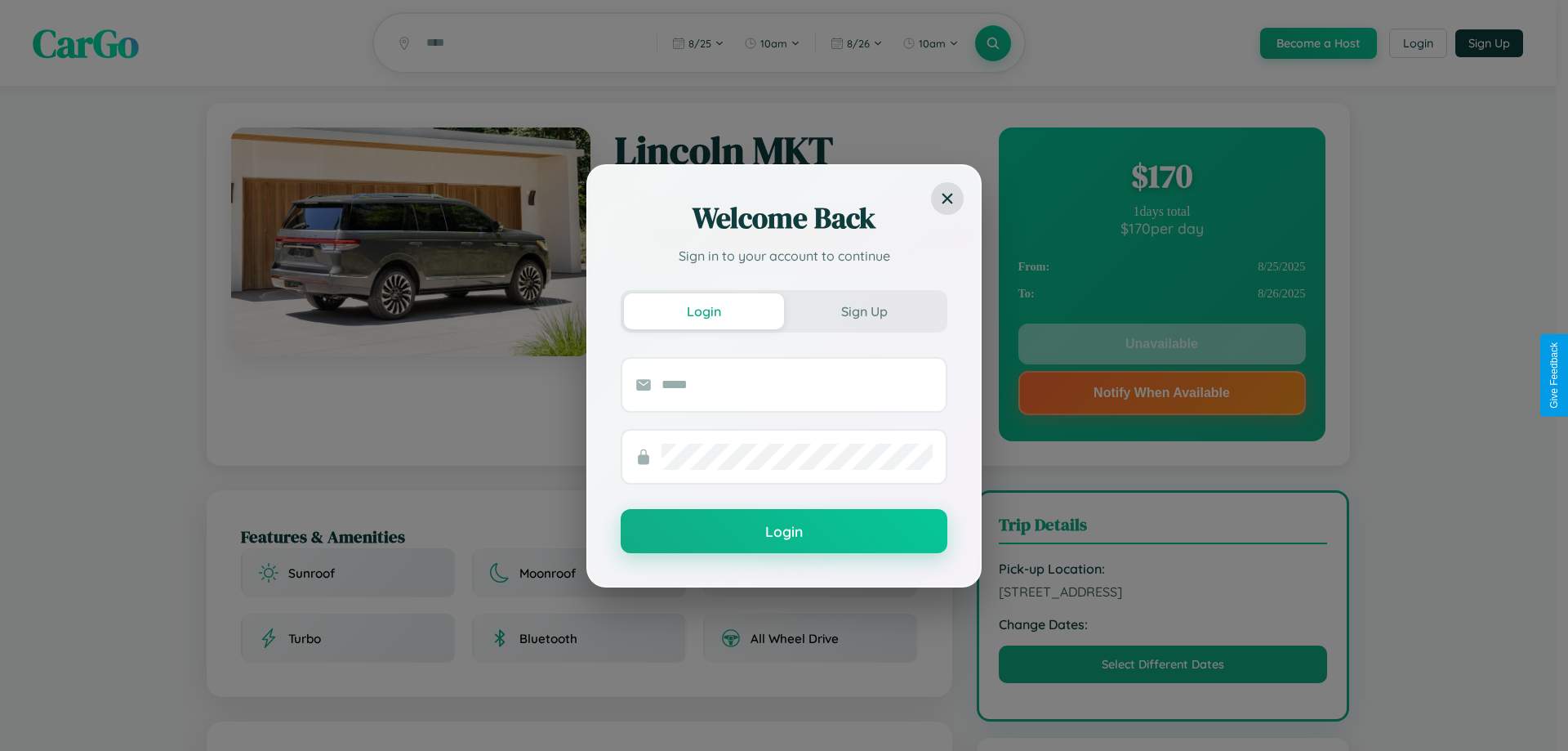
click at [1161, 347] on div "Welcome Back Sign in to your account to continue Login Sign Up Login" at bounding box center [784, 376] width 1568 height 751
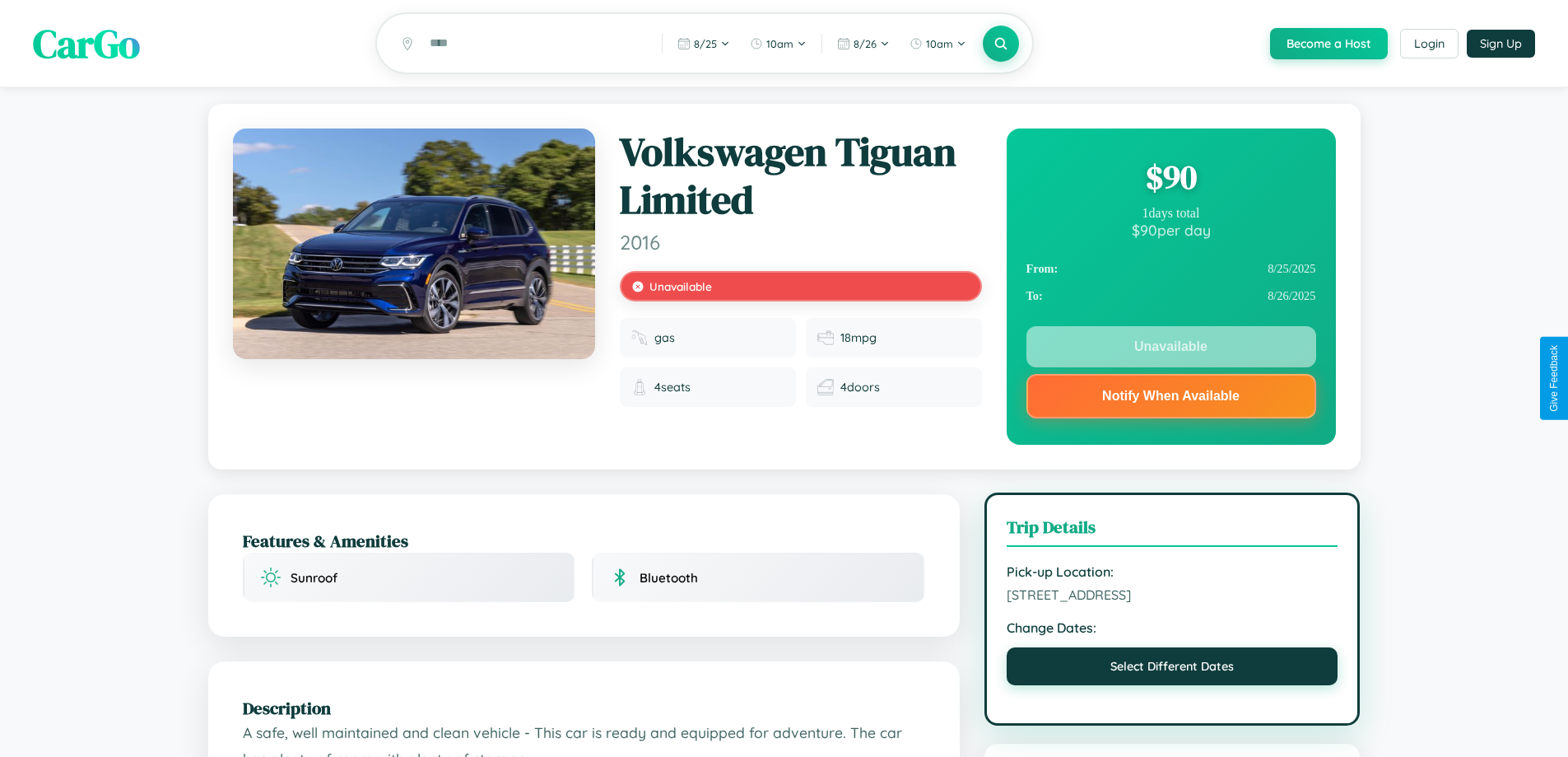
click at [1172, 669] on button "Select Different Dates" at bounding box center [1172, 666] width 332 height 38
select select "*"
select select "****"
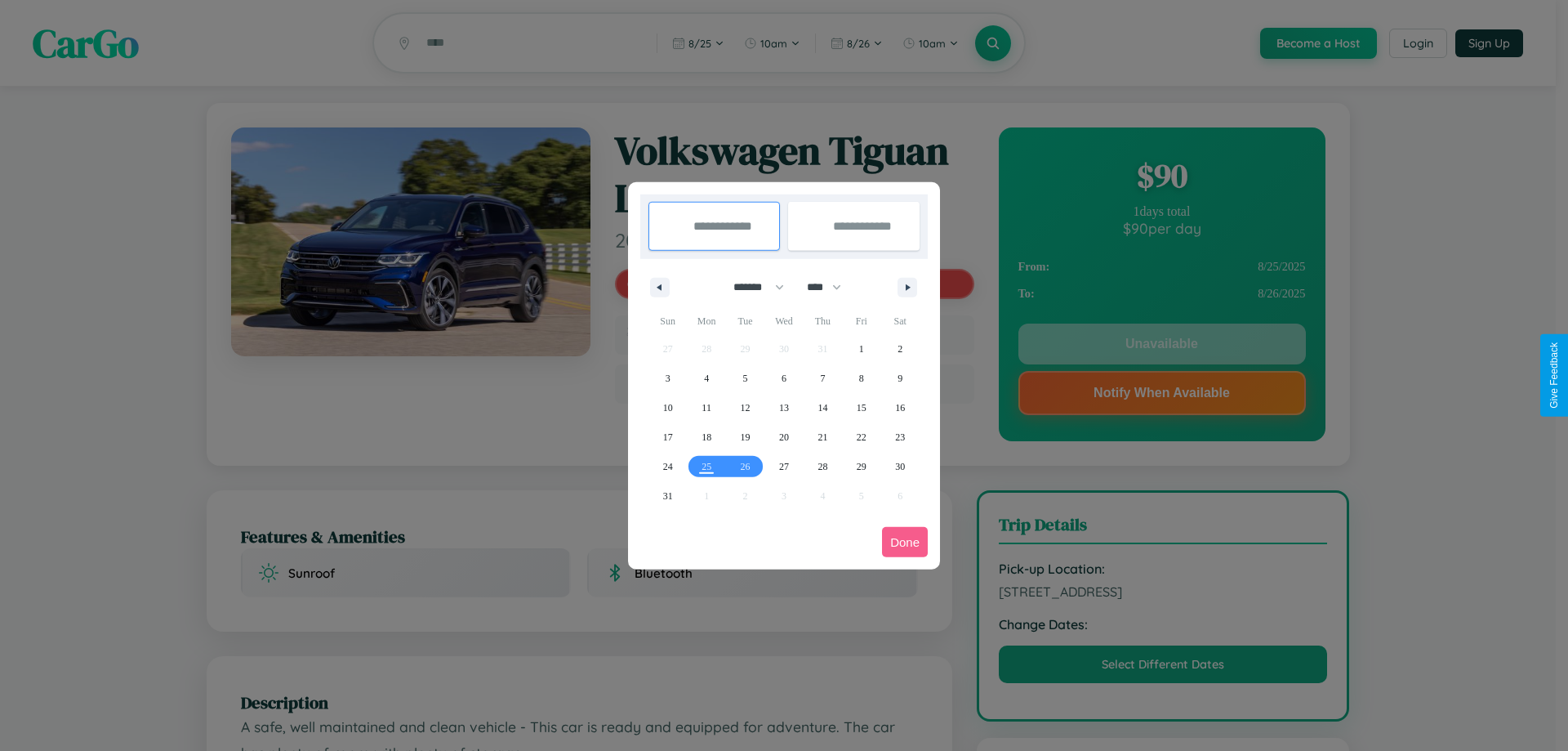
drag, startPoint x: 752, startPoint y: 287, endPoint x: 784, endPoint y: 328, distance: 52.0
click at [752, 287] on select "******* ******** ***** ***** *** **** **** ****** ********* ******* ******** **…" at bounding box center [755, 288] width 70 height 27
select select "*"
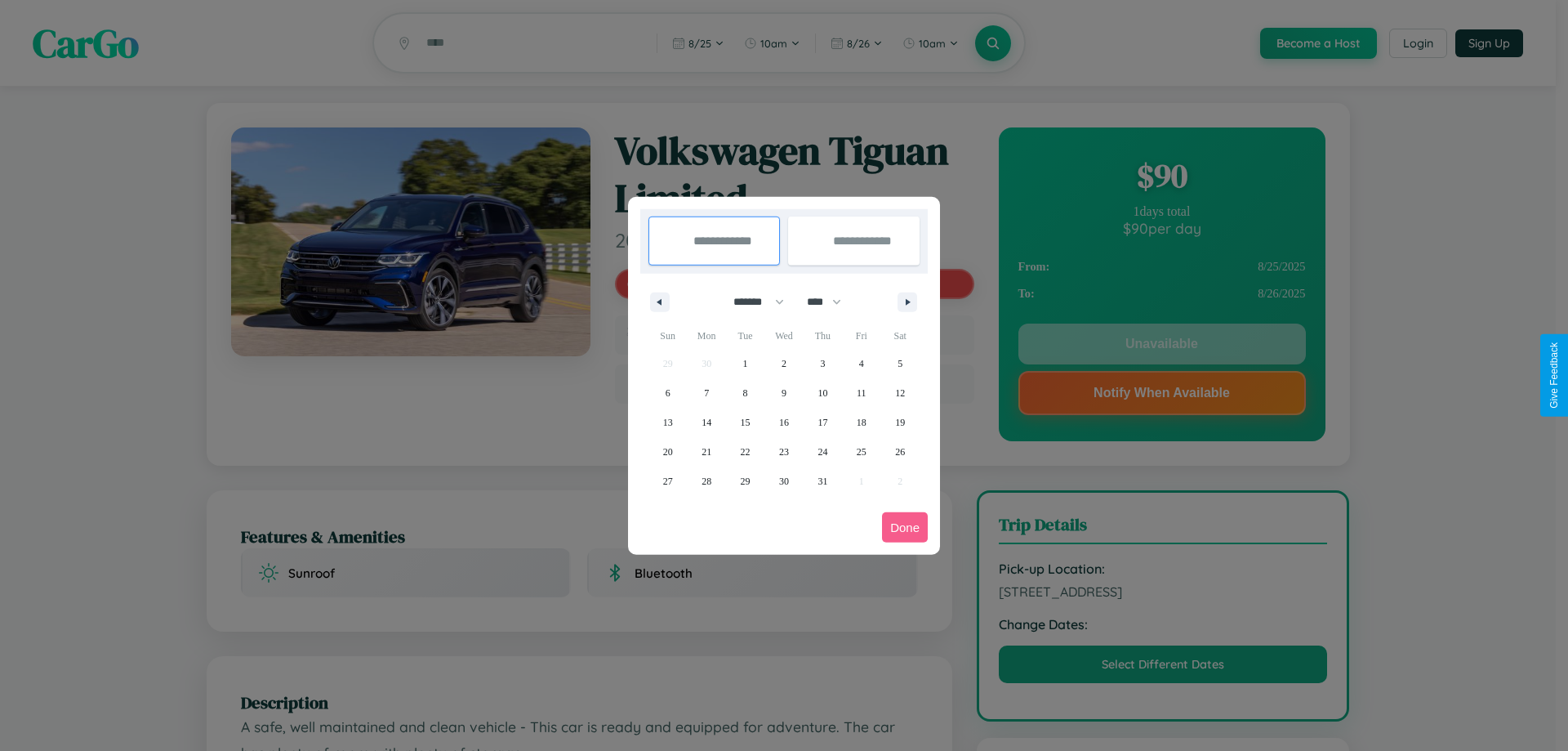
drag, startPoint x: 832, startPoint y: 302, endPoint x: 784, endPoint y: 328, distance: 54.6
click at [832, 302] on select "**** **** **** **** **** **** **** **** **** **** **** **** **** **** **** ****…" at bounding box center [823, 302] width 49 height 27
select select "****"
click at [861, 481] on span "31" at bounding box center [861, 481] width 10 height 30
type input "**********"
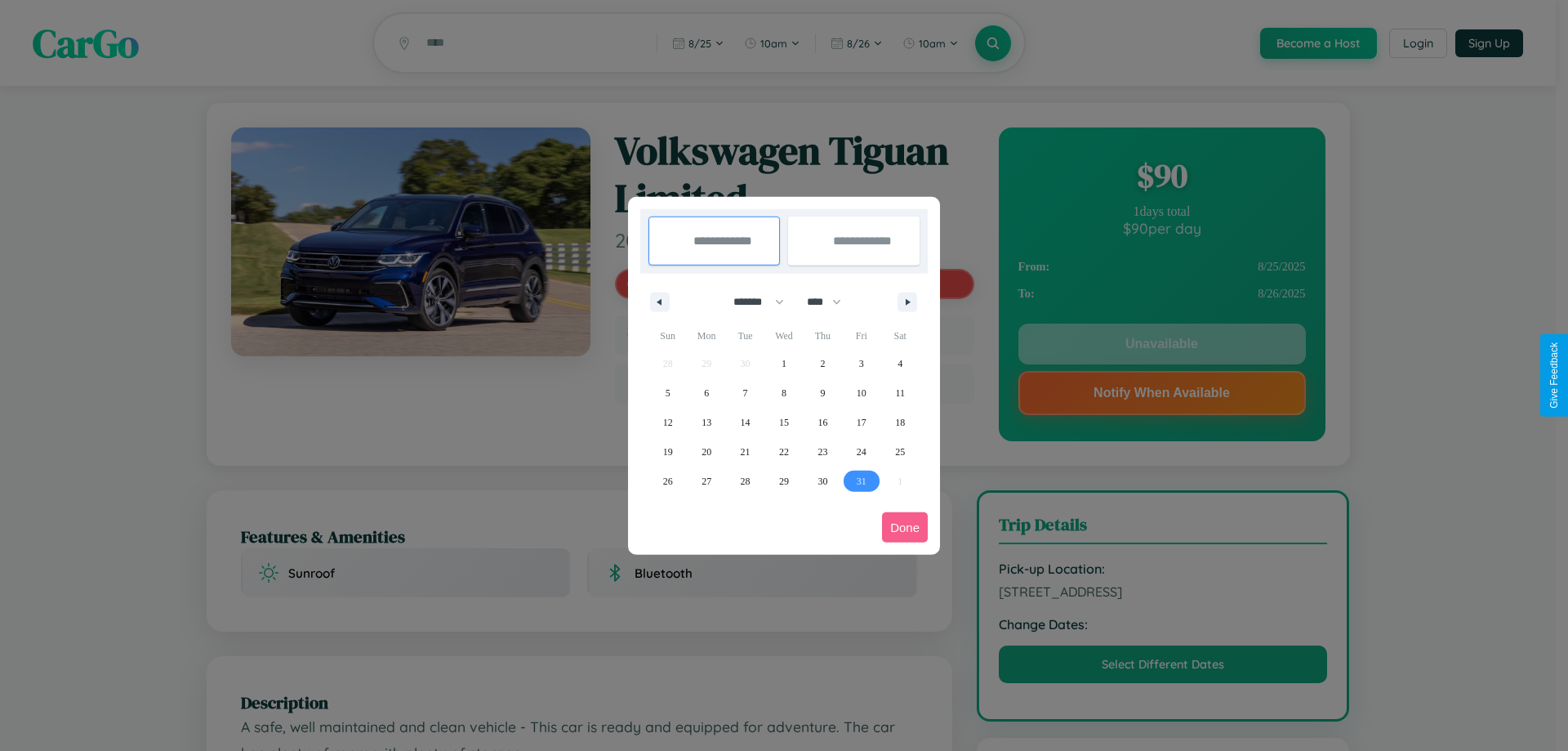
type input "**********"
click at [907, 302] on icon "button" at bounding box center [910, 302] width 9 height 7
select select "*"
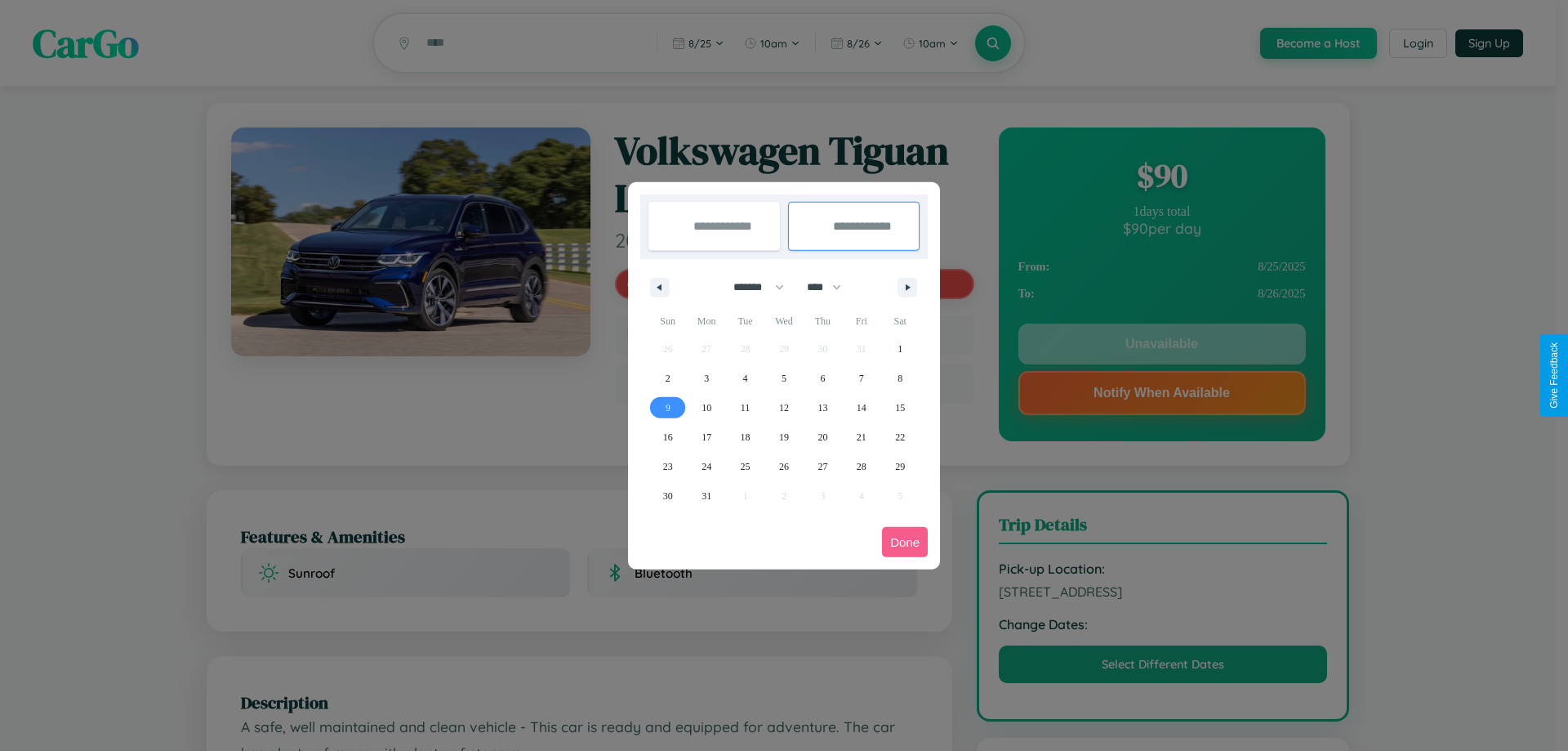
click at [667, 407] on span "9" at bounding box center [667, 407] width 5 height 30
type input "**********"
select select "*"
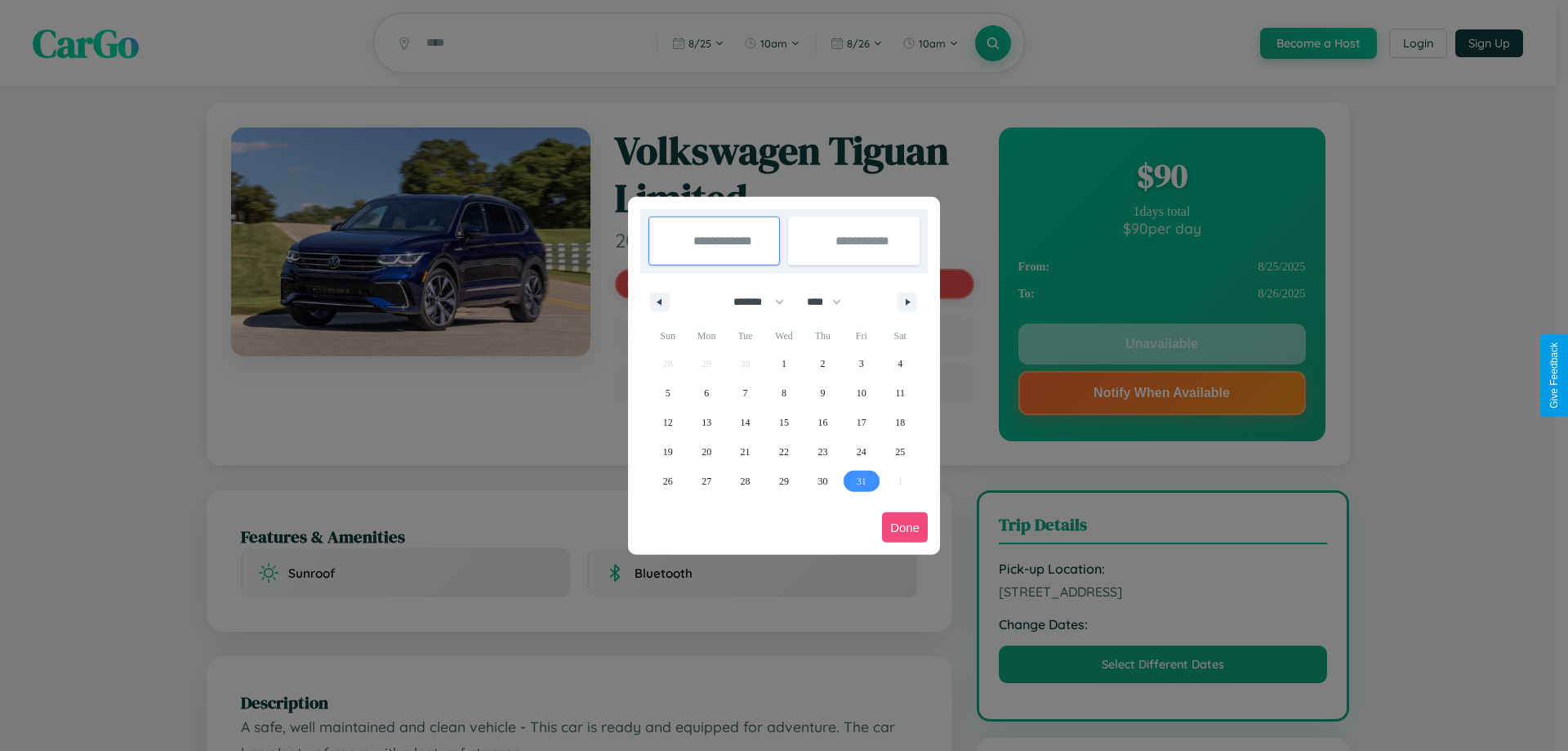
click at [905, 527] on button "Done" at bounding box center [905, 527] width 46 height 31
